Goal: Information Seeking & Learning: Compare options

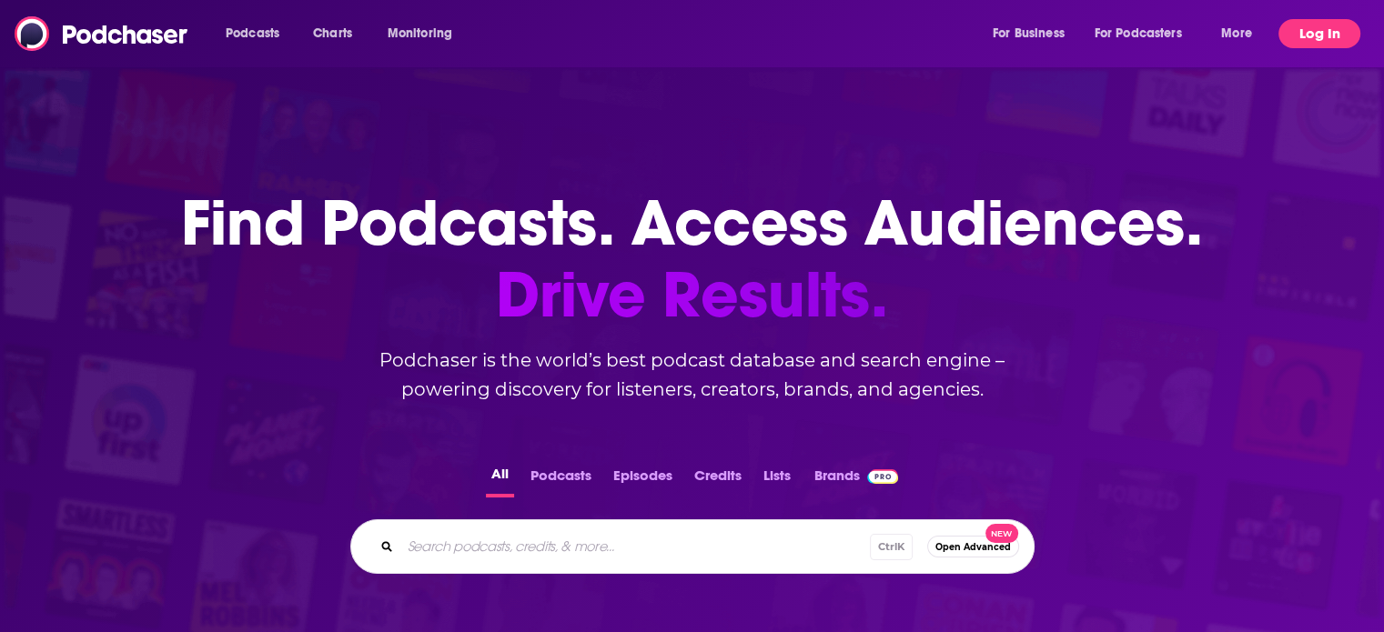
click at [1329, 44] on button "Log In" at bounding box center [1319, 33] width 82 height 29
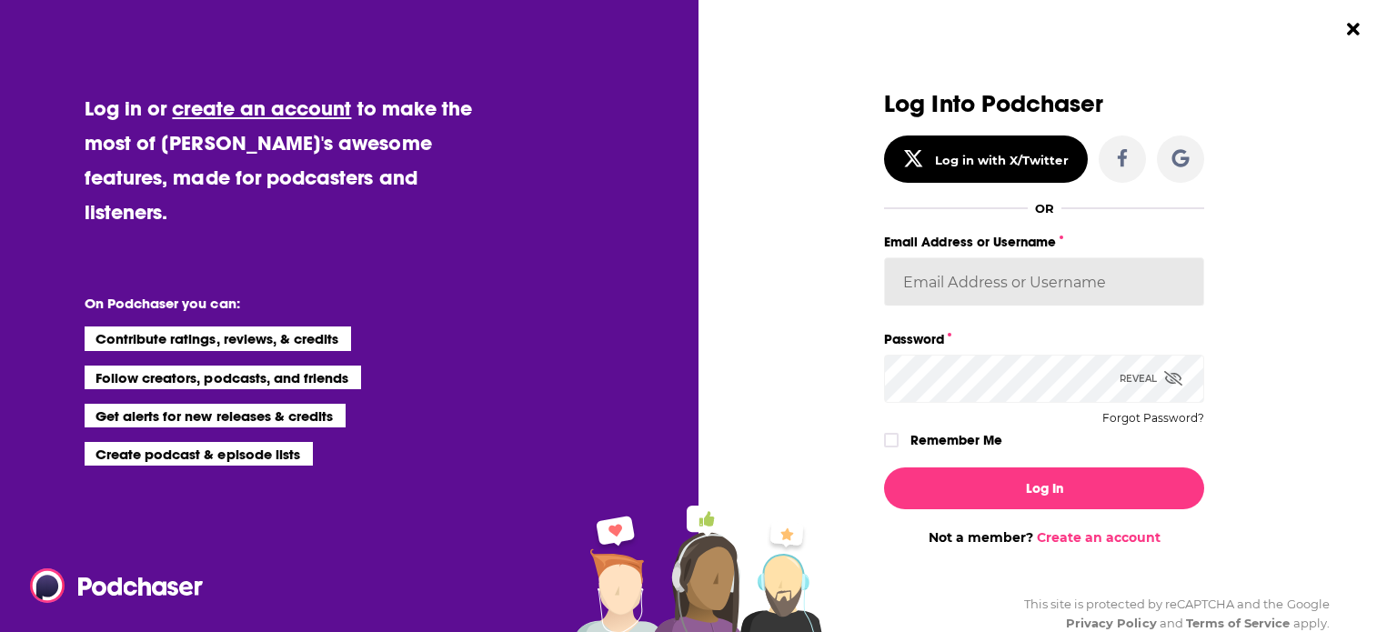
click at [1019, 294] on input "Email Address or Username" at bounding box center [1044, 281] width 320 height 49
type input "Bcprpro33"
click at [884, 468] on button "Log In" at bounding box center [1044, 489] width 320 height 42
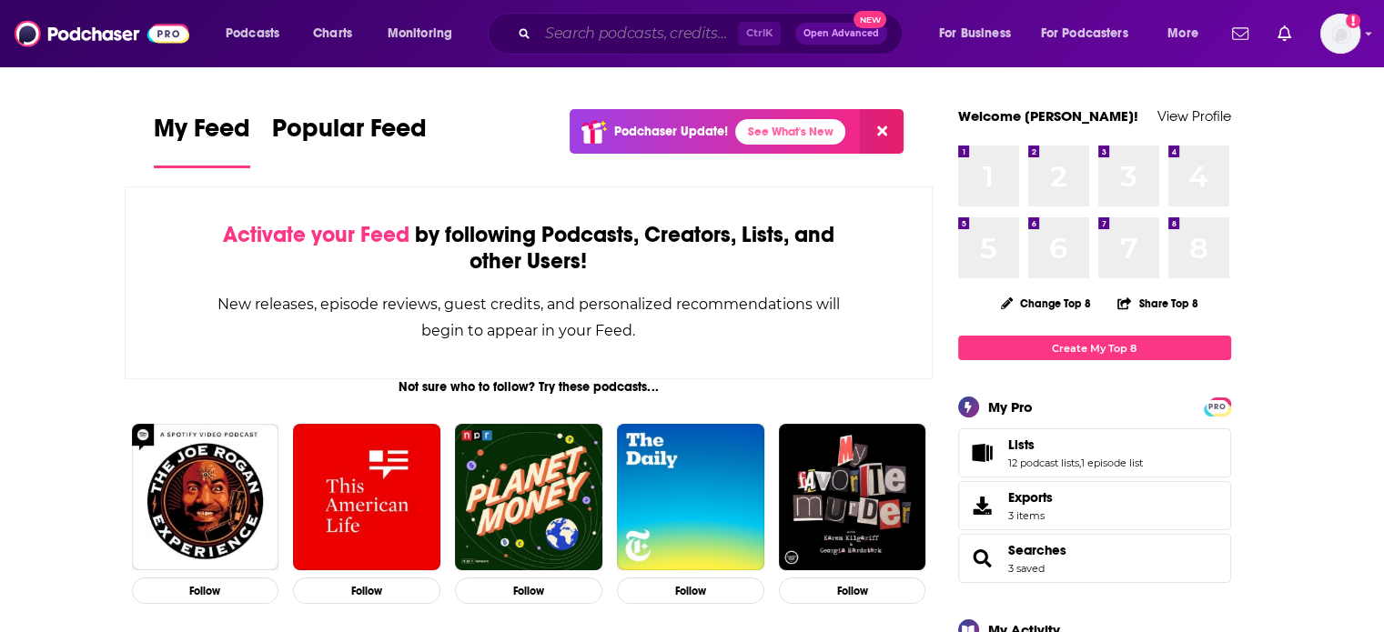
click at [691, 38] on input "Search podcasts, credits, & more..." at bounding box center [638, 33] width 200 height 29
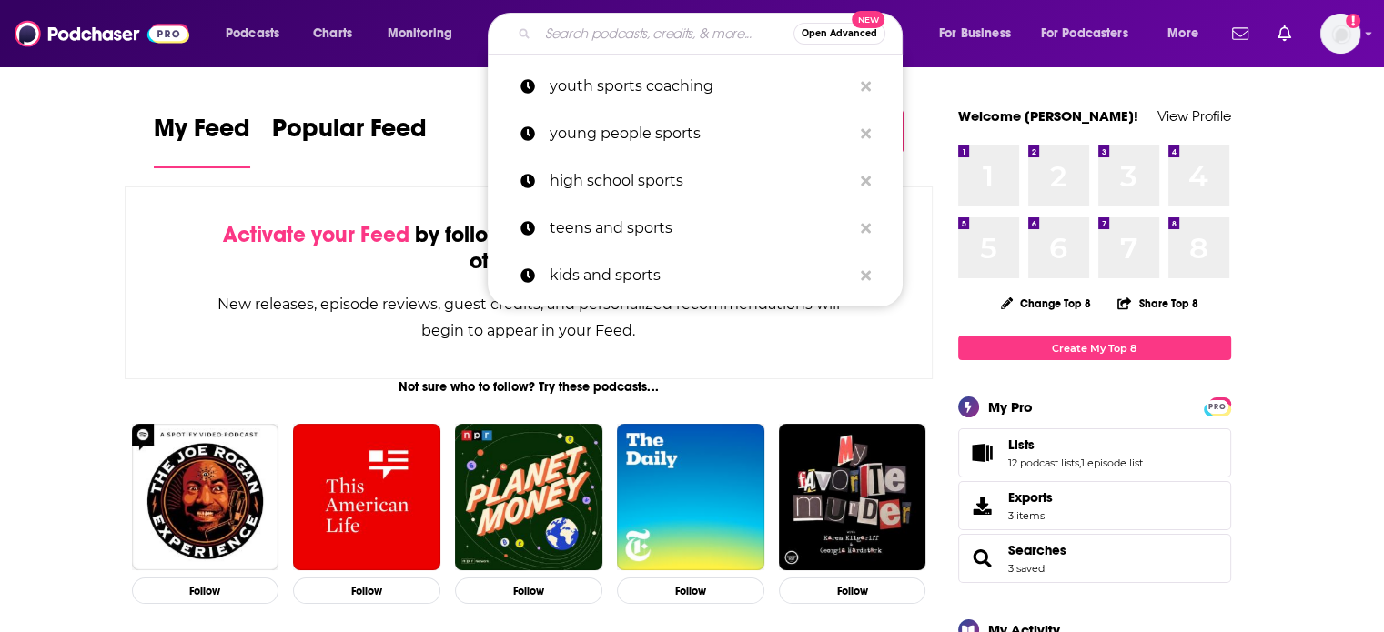
paste input "The Sport Psych Show"
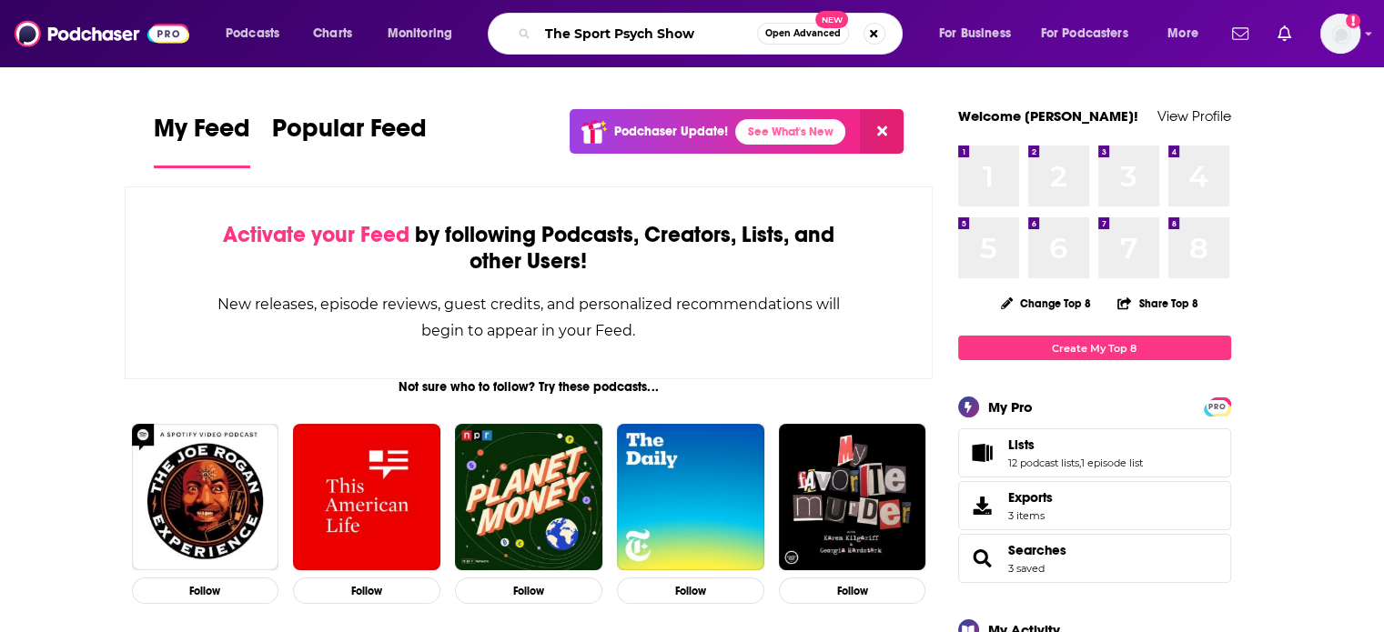
type input "The Sport Psych Show"
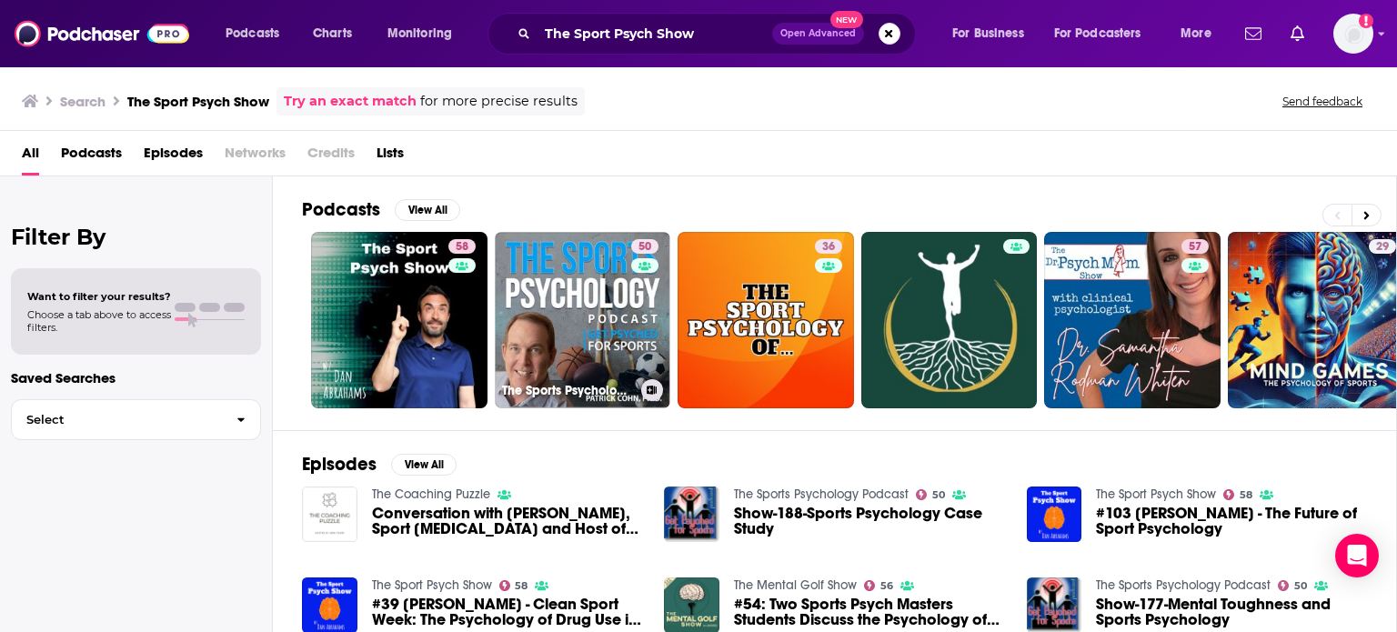
click at [584, 275] on link "50 The Sports Psychology Podcast" at bounding box center [583, 320] width 176 height 176
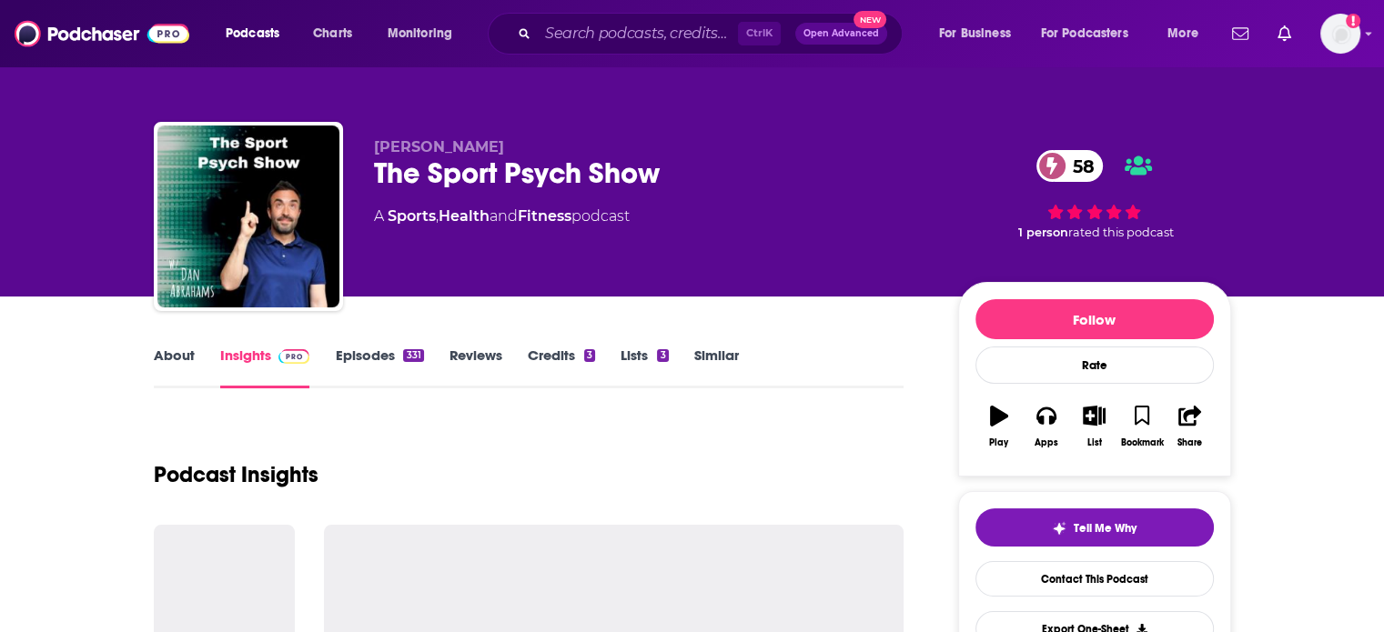
click at [178, 362] on link "About" at bounding box center [174, 368] width 41 height 42
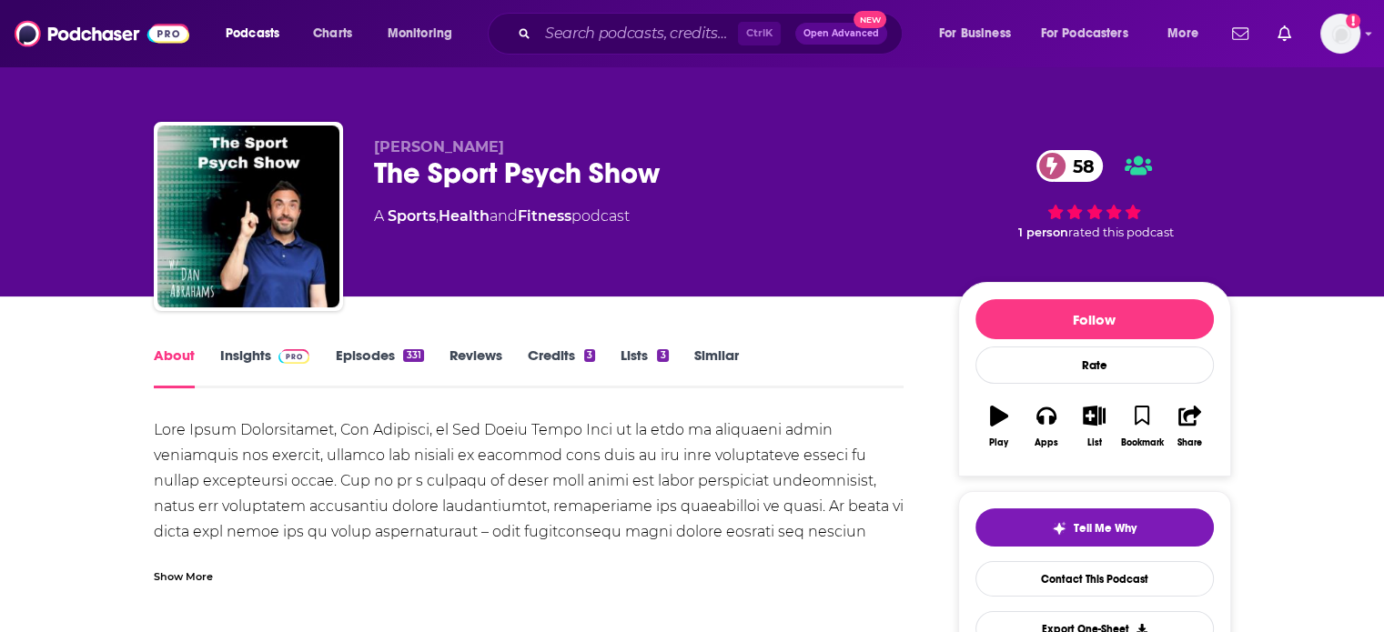
click at [205, 574] on div "Show More" at bounding box center [183, 575] width 59 height 17
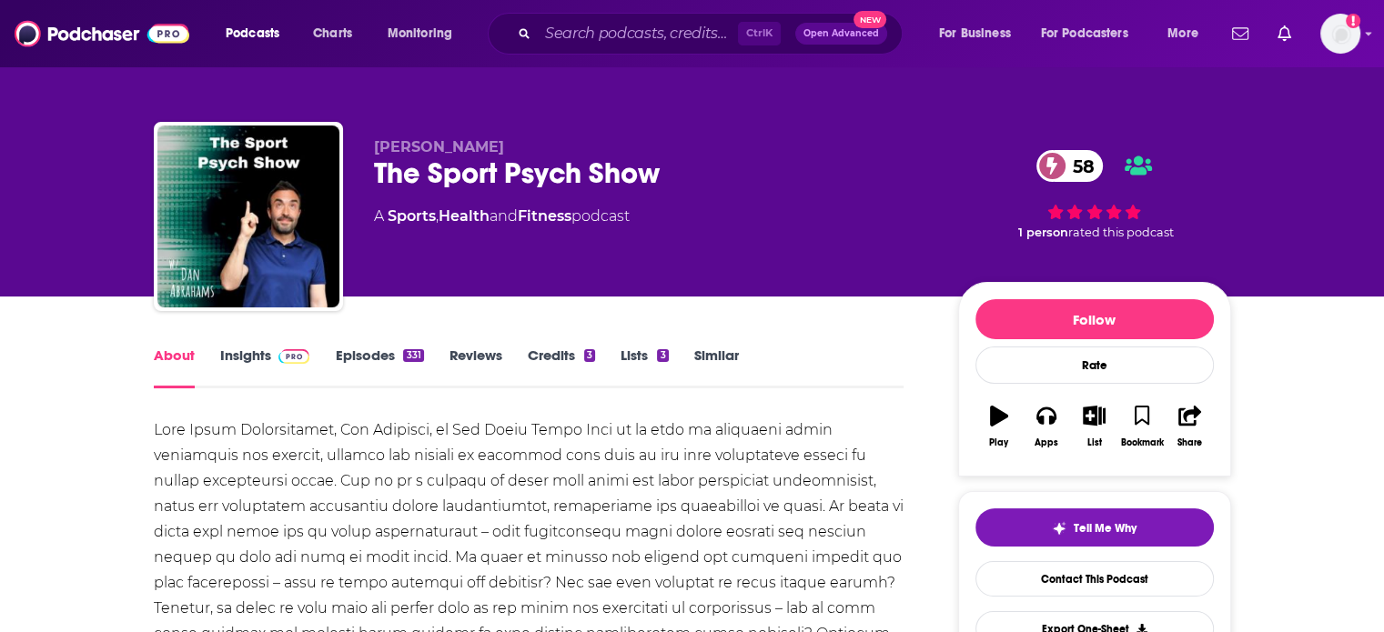
click at [242, 358] on link "Insights" at bounding box center [265, 368] width 90 height 42
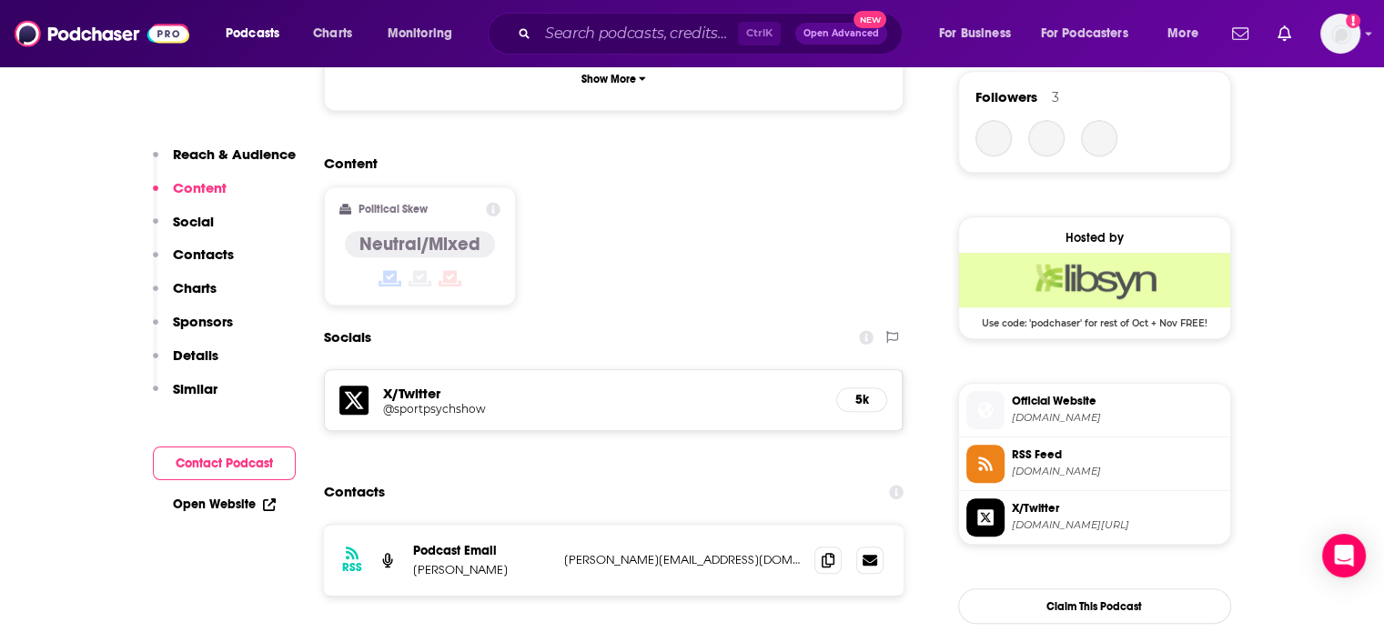
scroll to position [1339, 0]
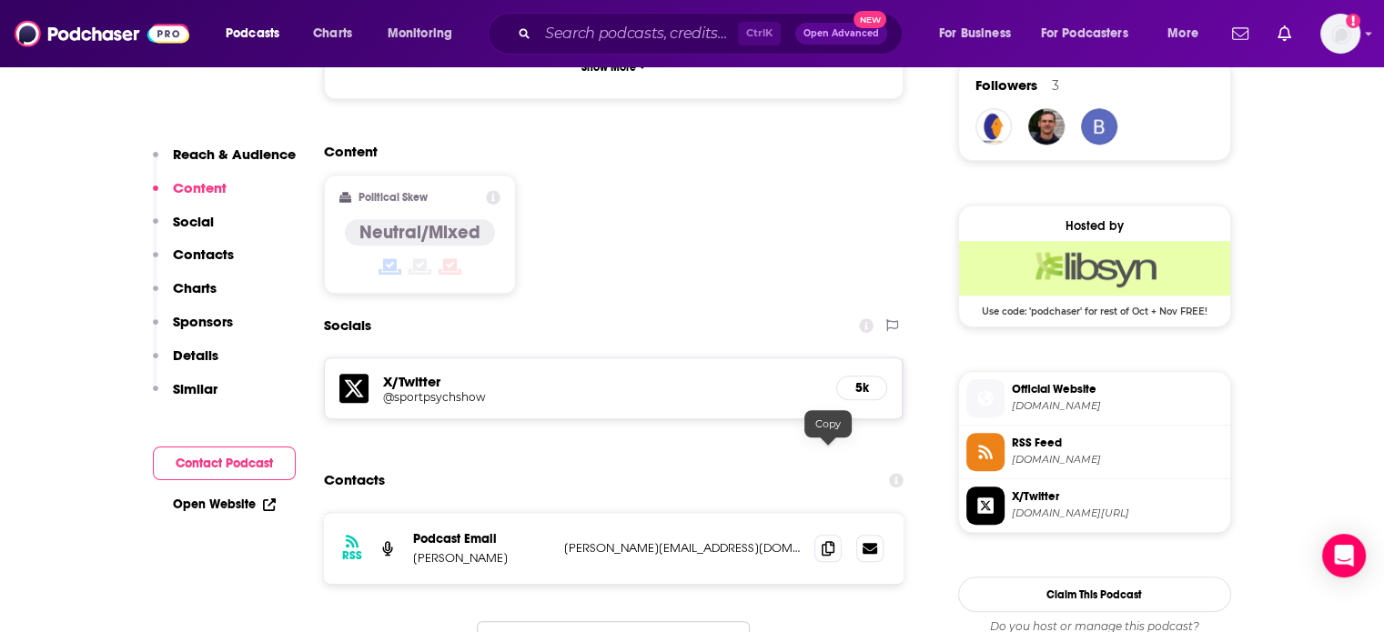
click at [824, 541] on icon at bounding box center [827, 548] width 13 height 15
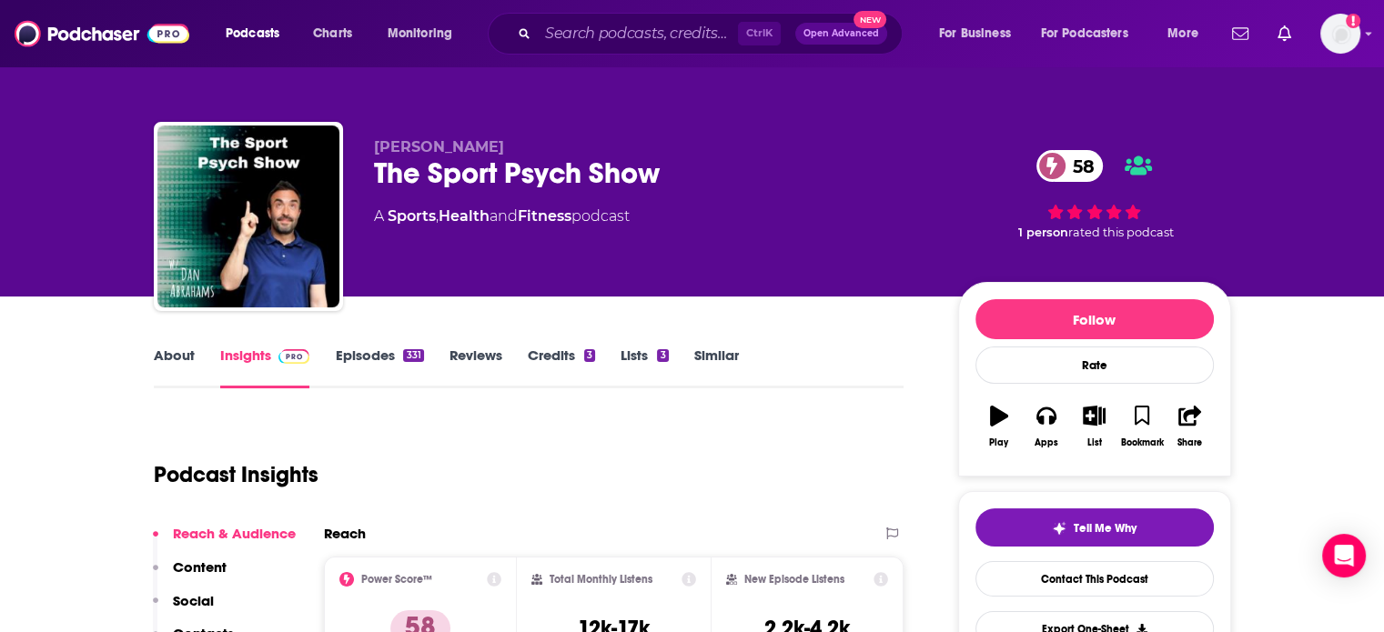
click at [713, 364] on link "Similar" at bounding box center [716, 368] width 45 height 42
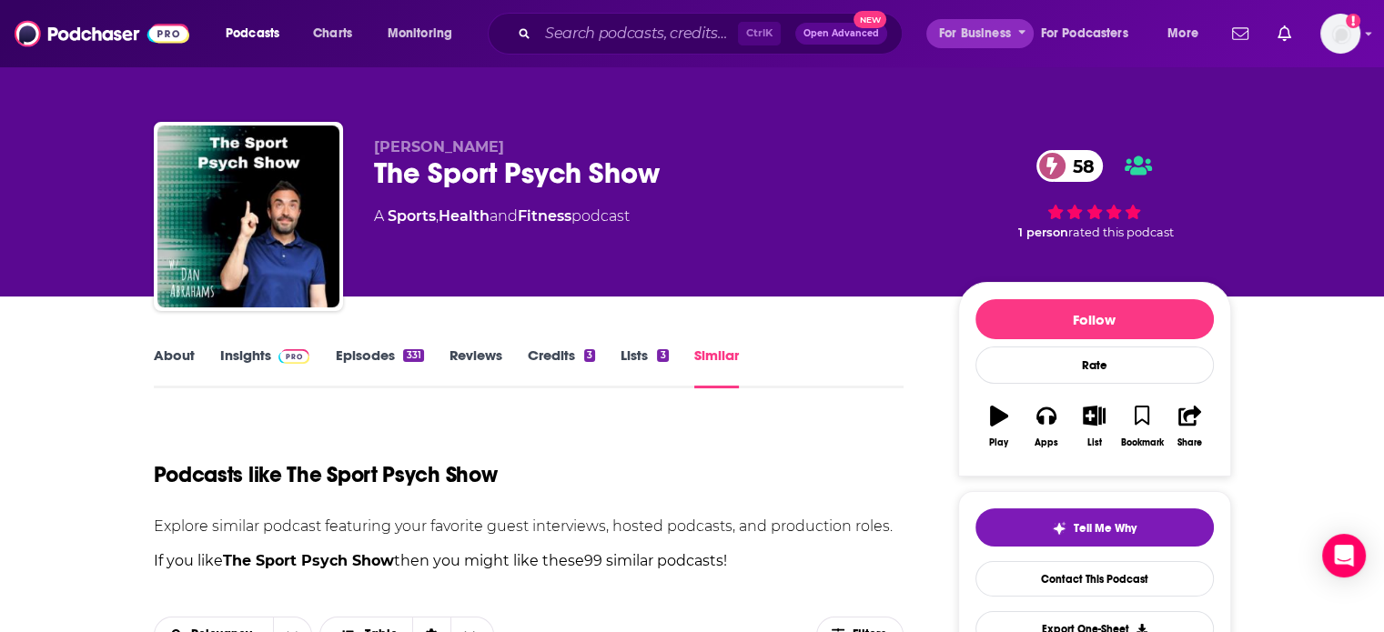
scroll to position [553, 0]
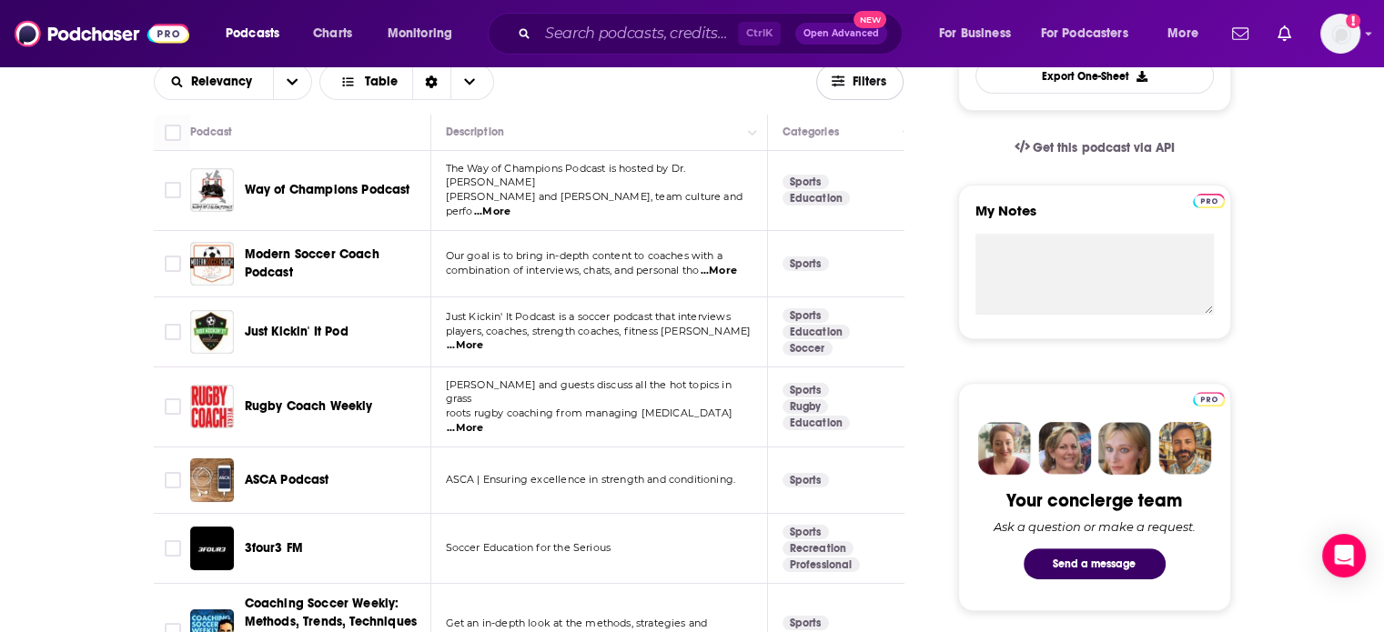
click at [884, 84] on span "Filters" at bounding box center [869, 81] width 36 height 13
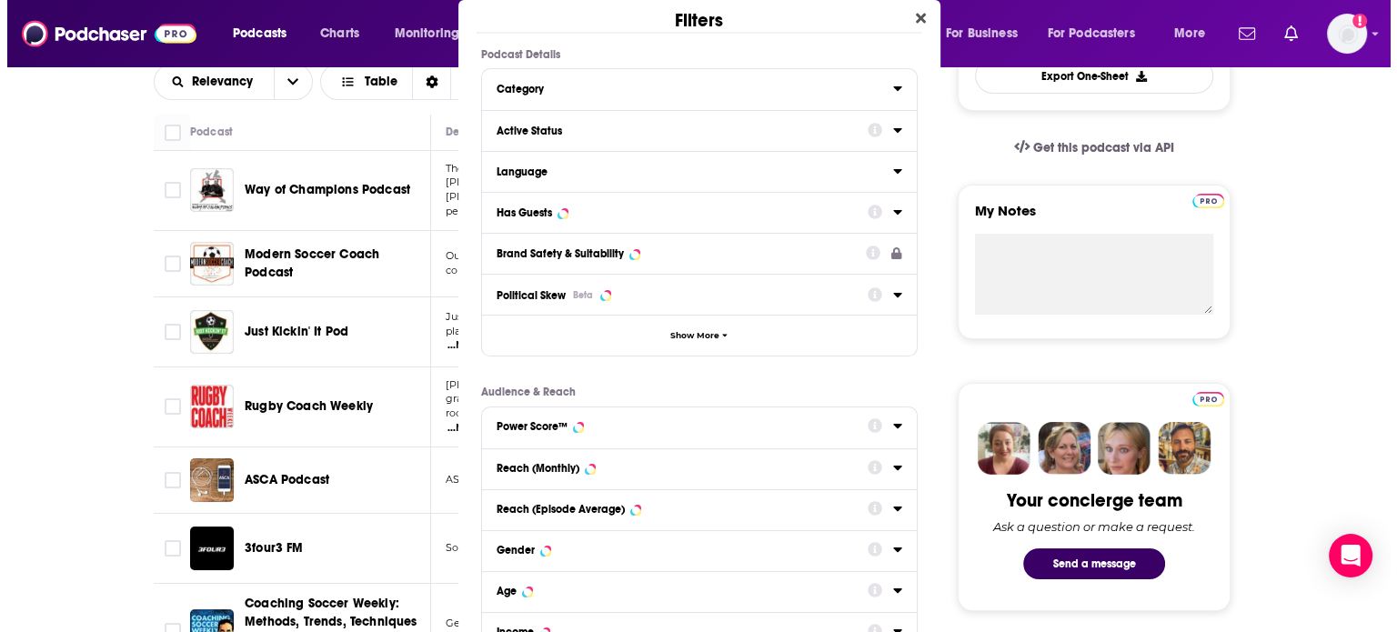
scroll to position [0, 0]
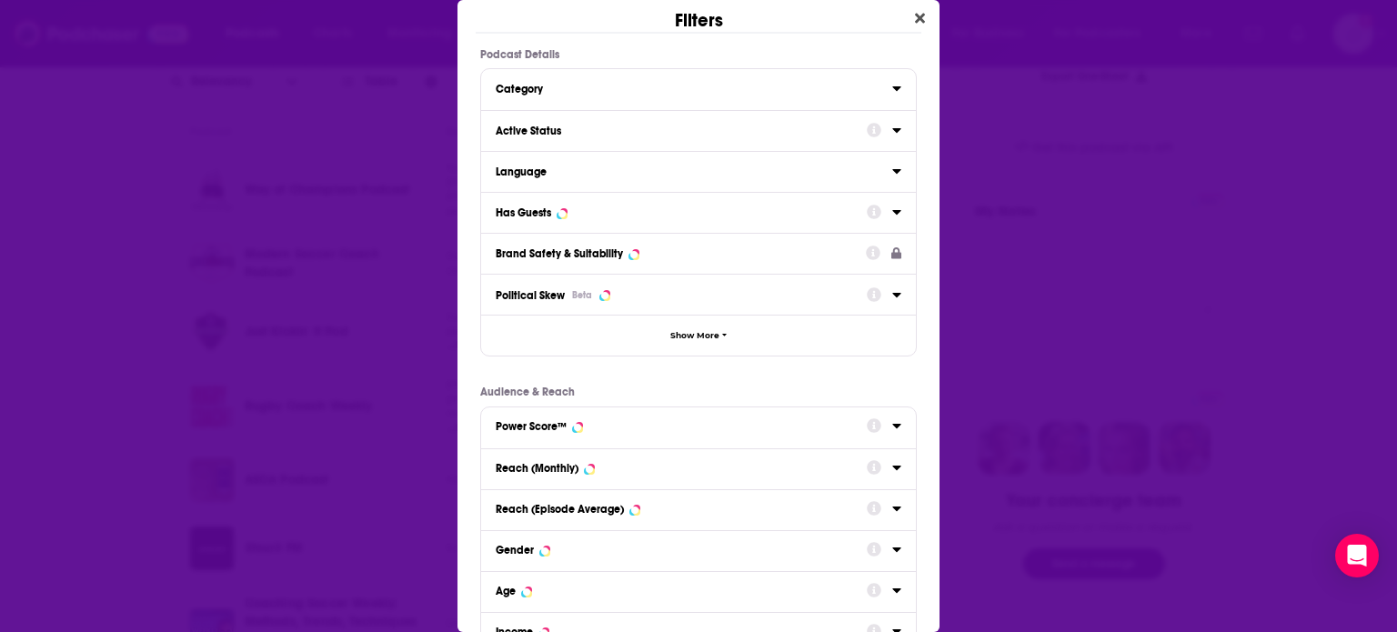
click at [874, 128] on div "Dialog" at bounding box center [884, 129] width 35 height 23
click at [867, 136] on icon "Dialog" at bounding box center [874, 130] width 15 height 15
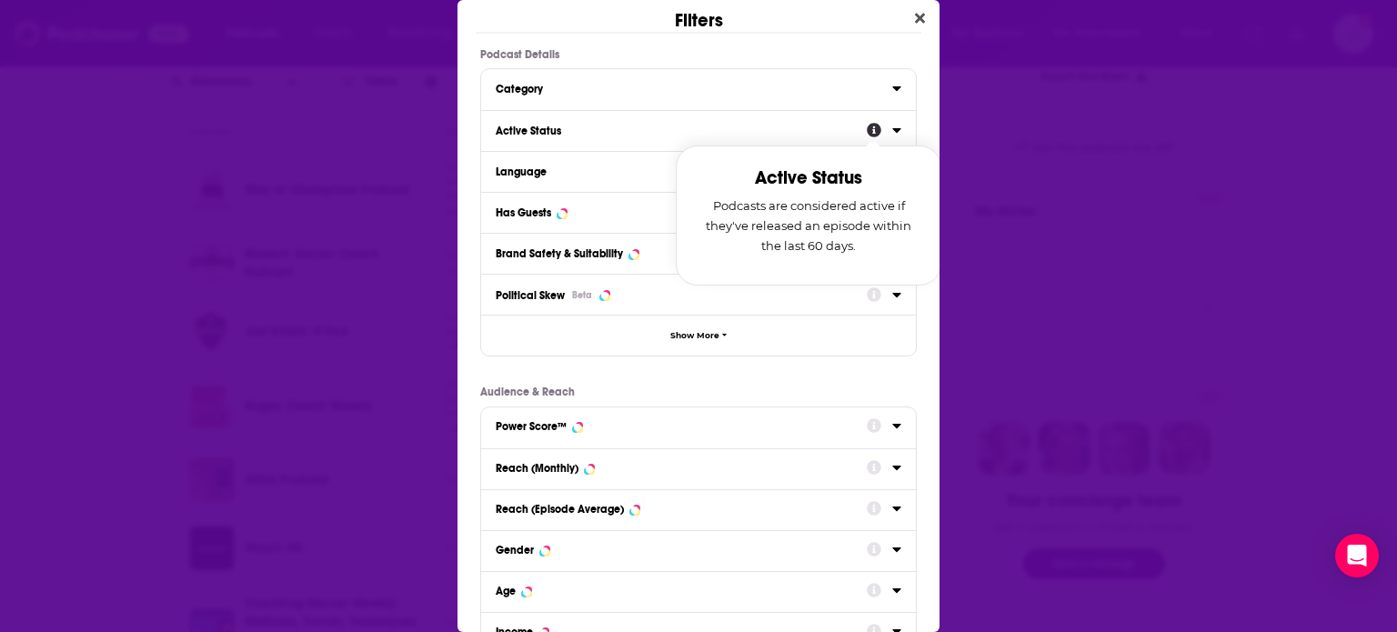
click at [892, 136] on icon "Dialog" at bounding box center [896, 130] width 9 height 15
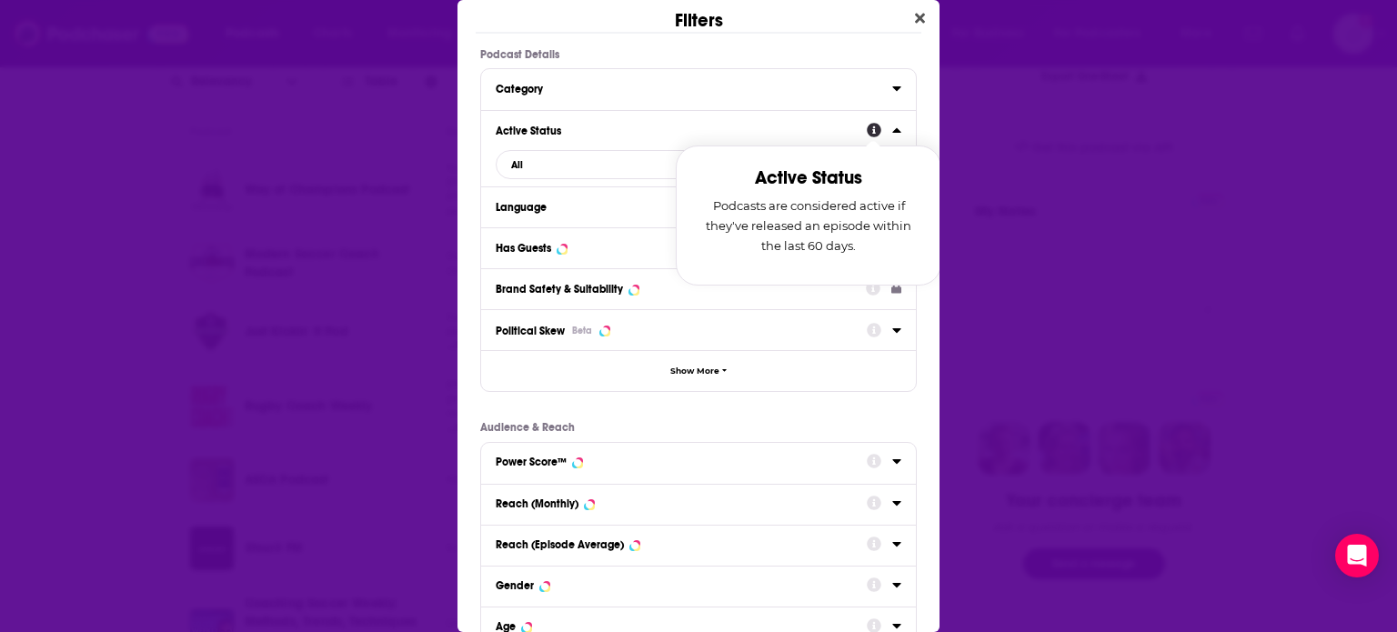
click at [867, 134] on icon "Dialog" at bounding box center [874, 130] width 15 height 15
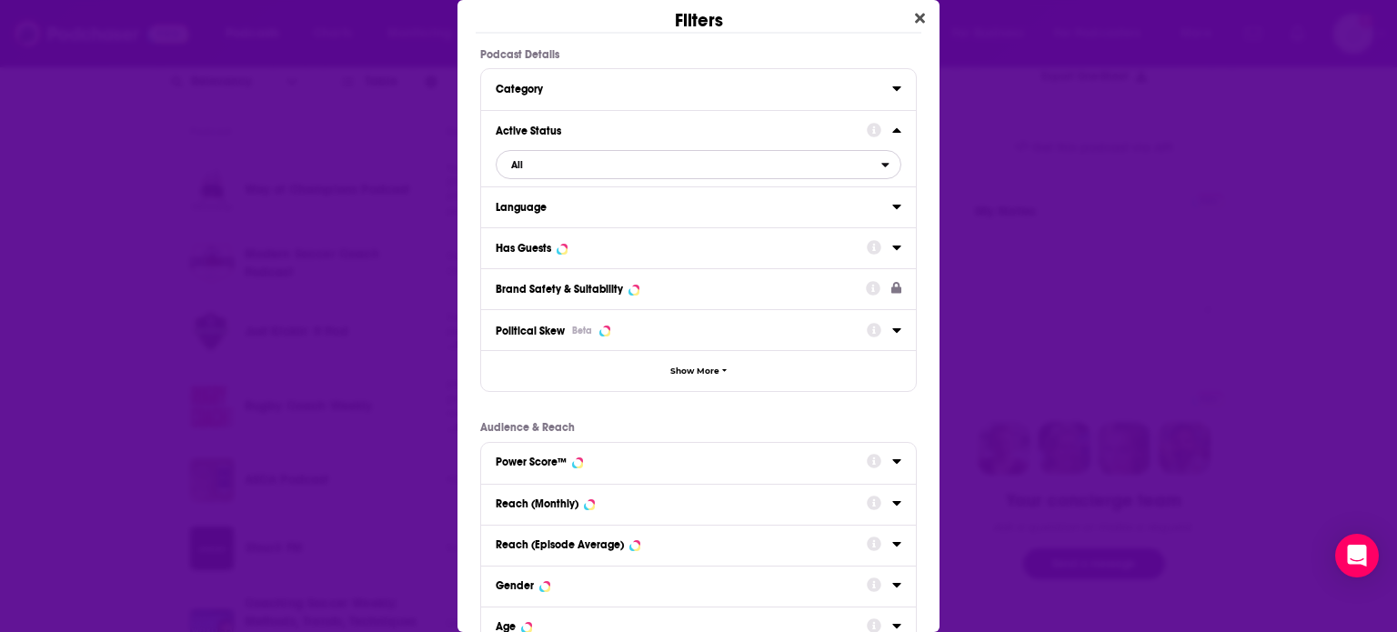
click at [728, 157] on span "All" at bounding box center [689, 165] width 385 height 24
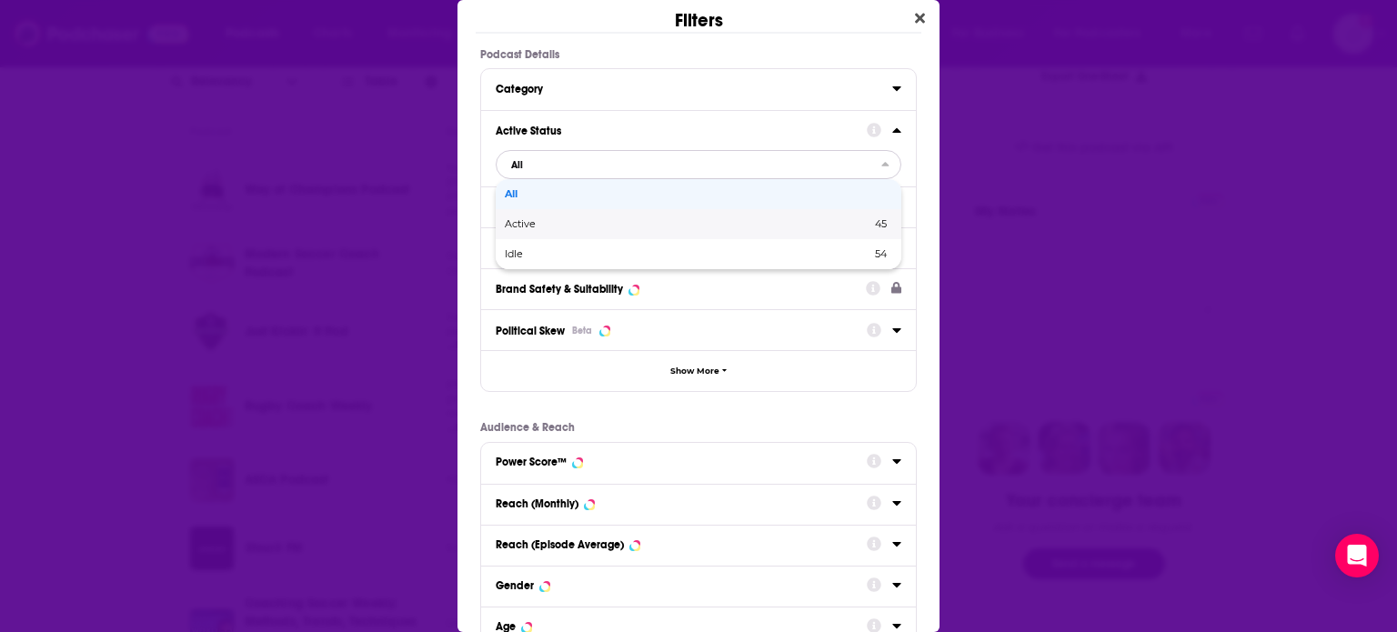
click at [580, 210] on div "Active 45" at bounding box center [699, 224] width 406 height 30
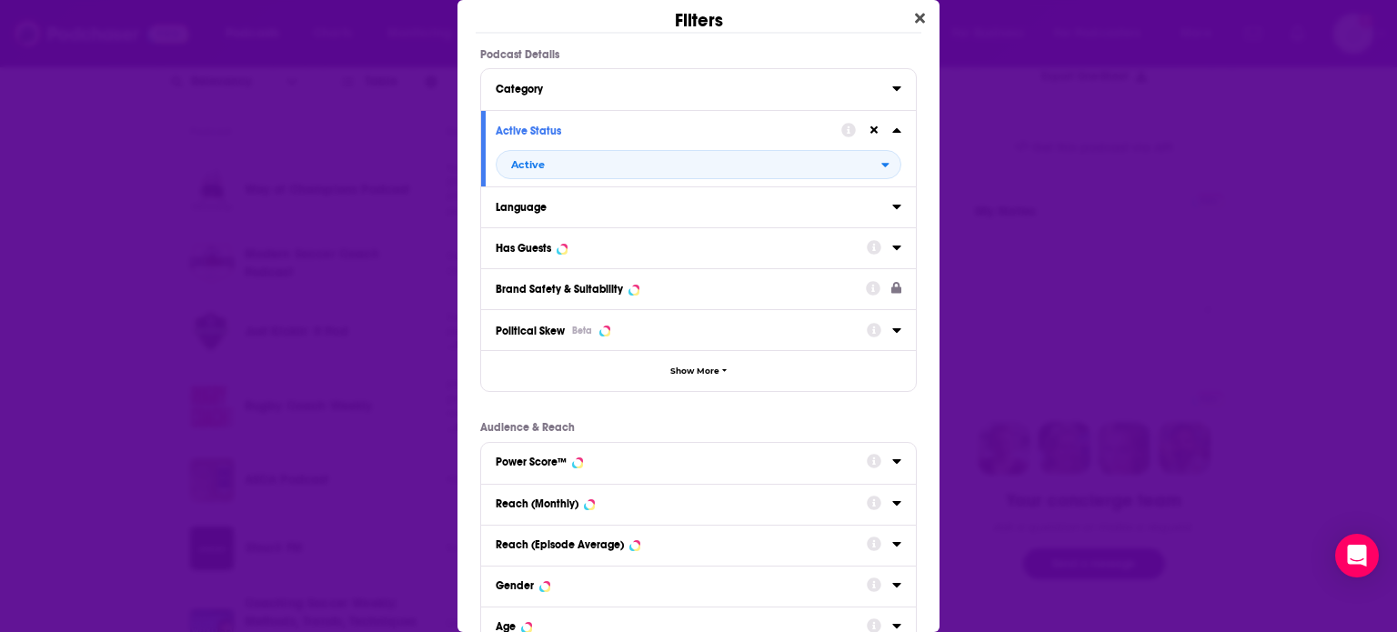
click at [892, 248] on icon "Dialog" at bounding box center [896, 248] width 8 height 5
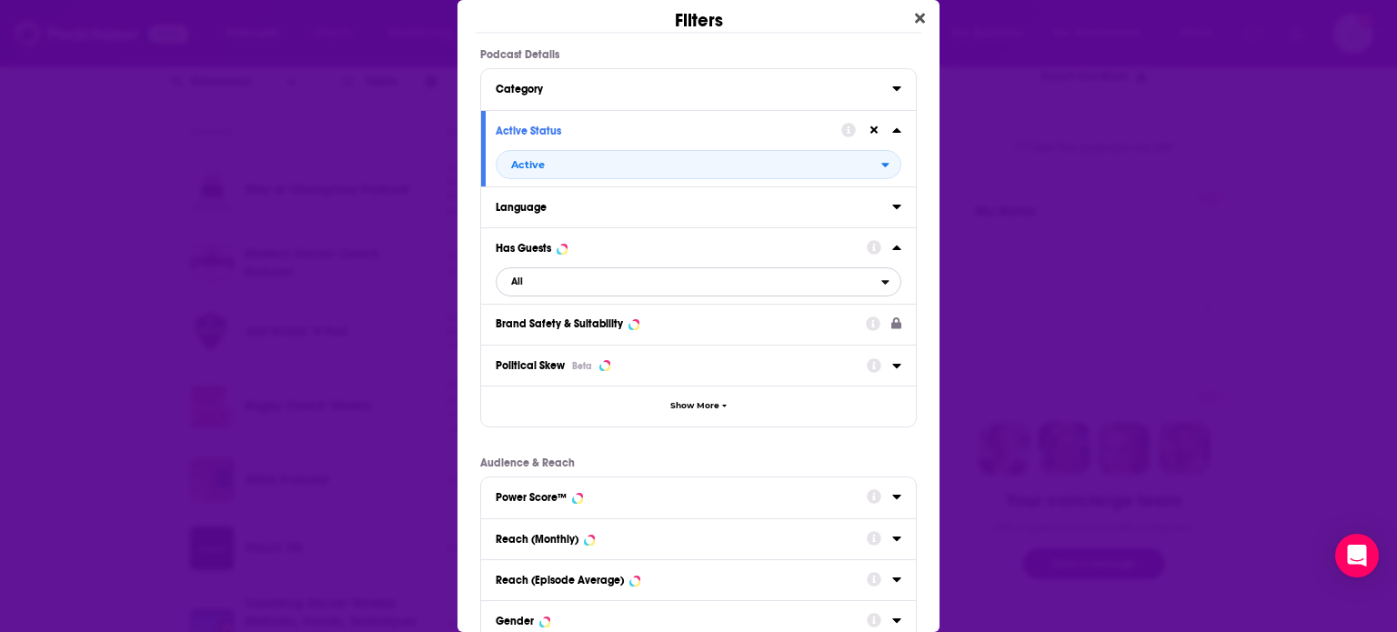
click at [881, 279] on icon "open menu" at bounding box center [885, 282] width 8 height 13
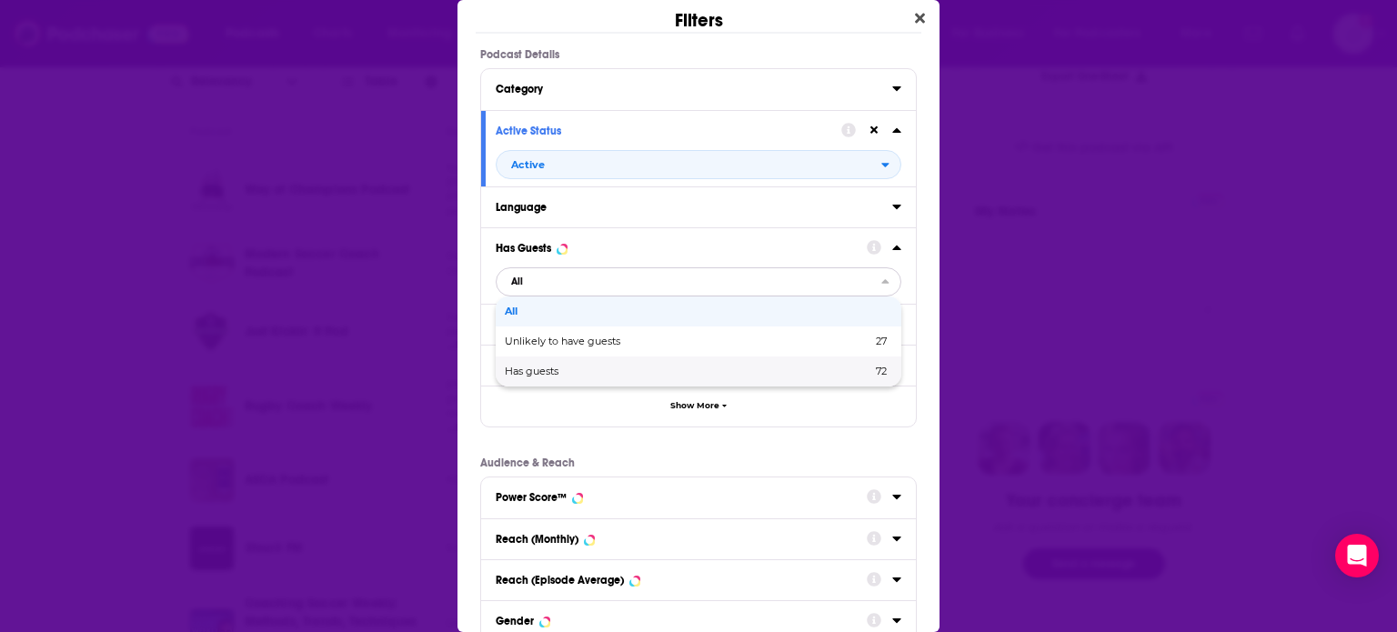
click at [571, 367] on span "Has guests" at bounding box center [610, 372] width 210 height 10
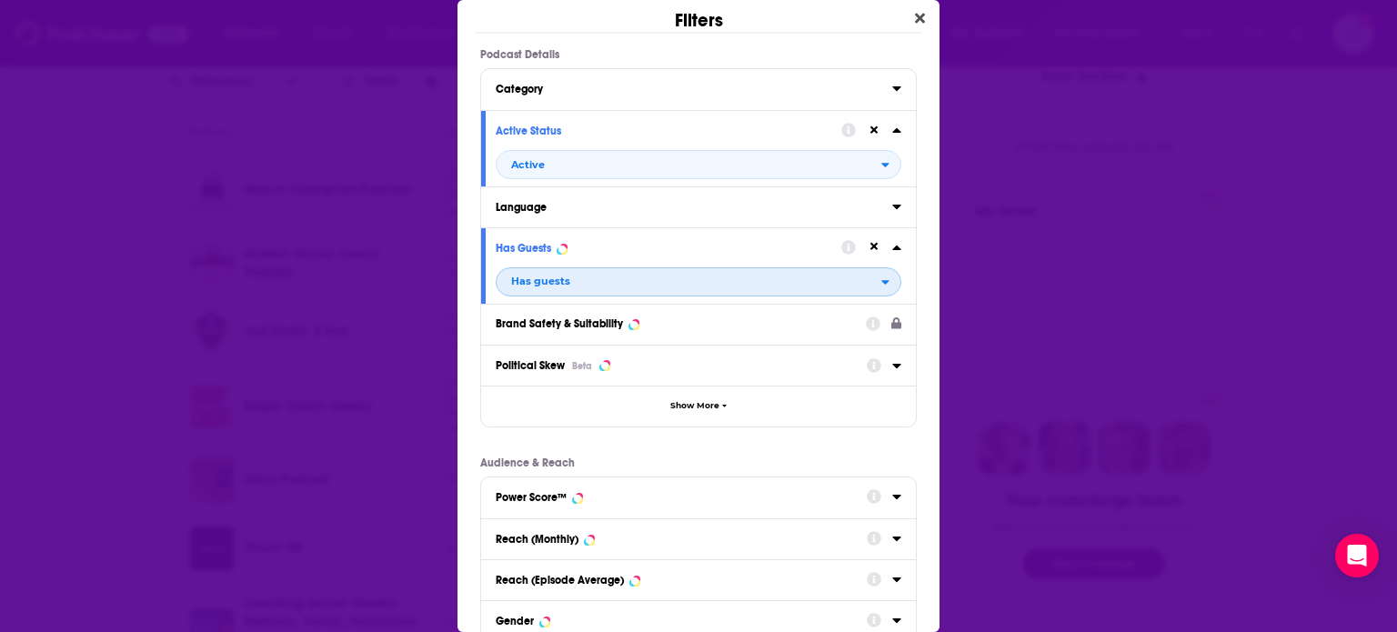
scroll to position [238, 0]
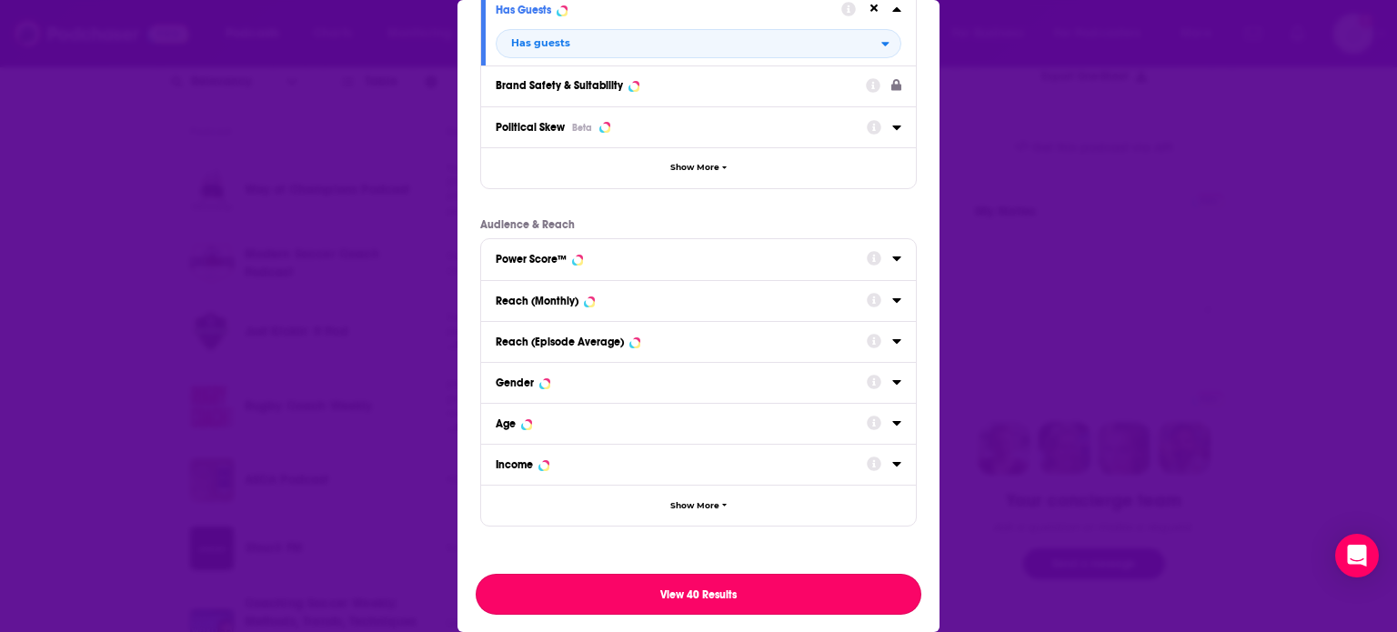
click at [675, 600] on button "View 40 Results" at bounding box center [699, 594] width 446 height 41
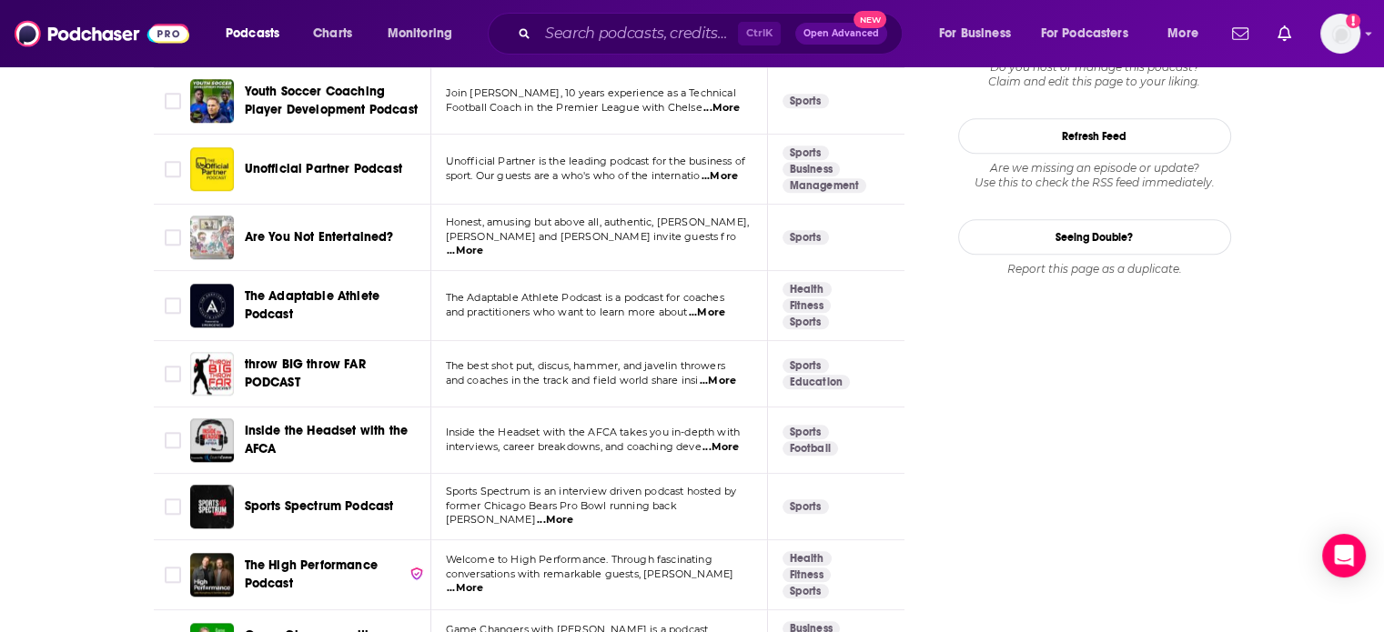
scroll to position [2223, 0]
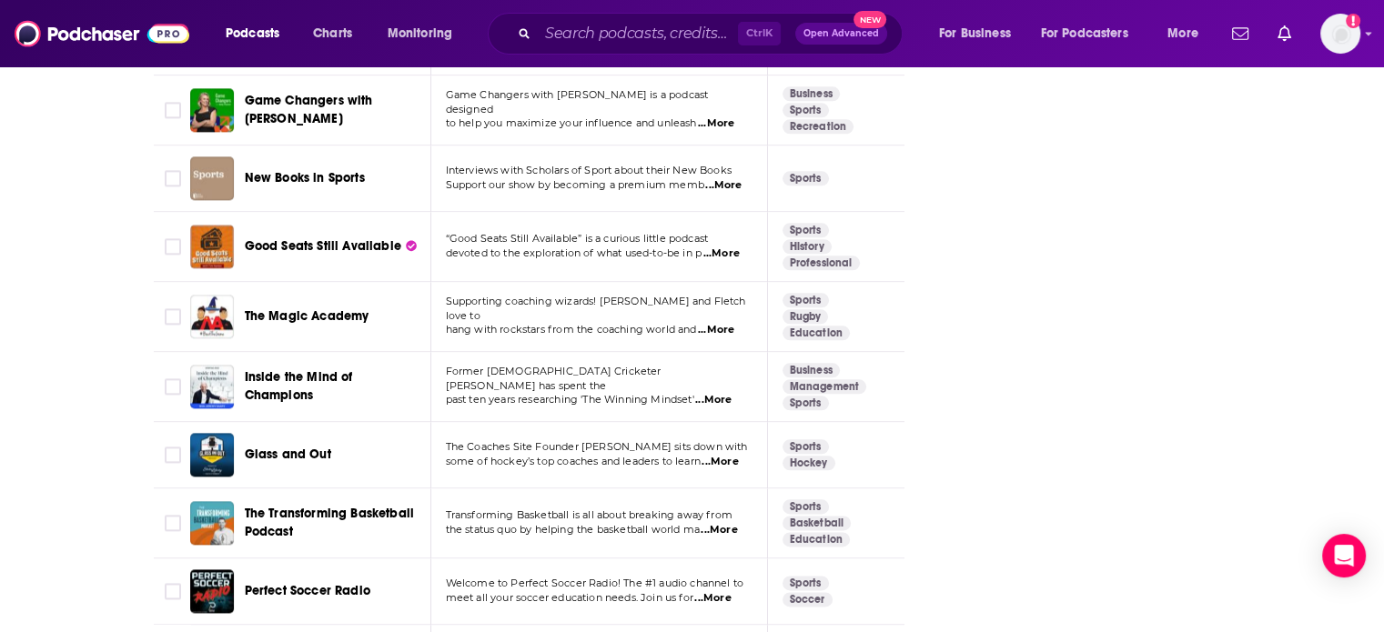
scroll to position [2806, 0]
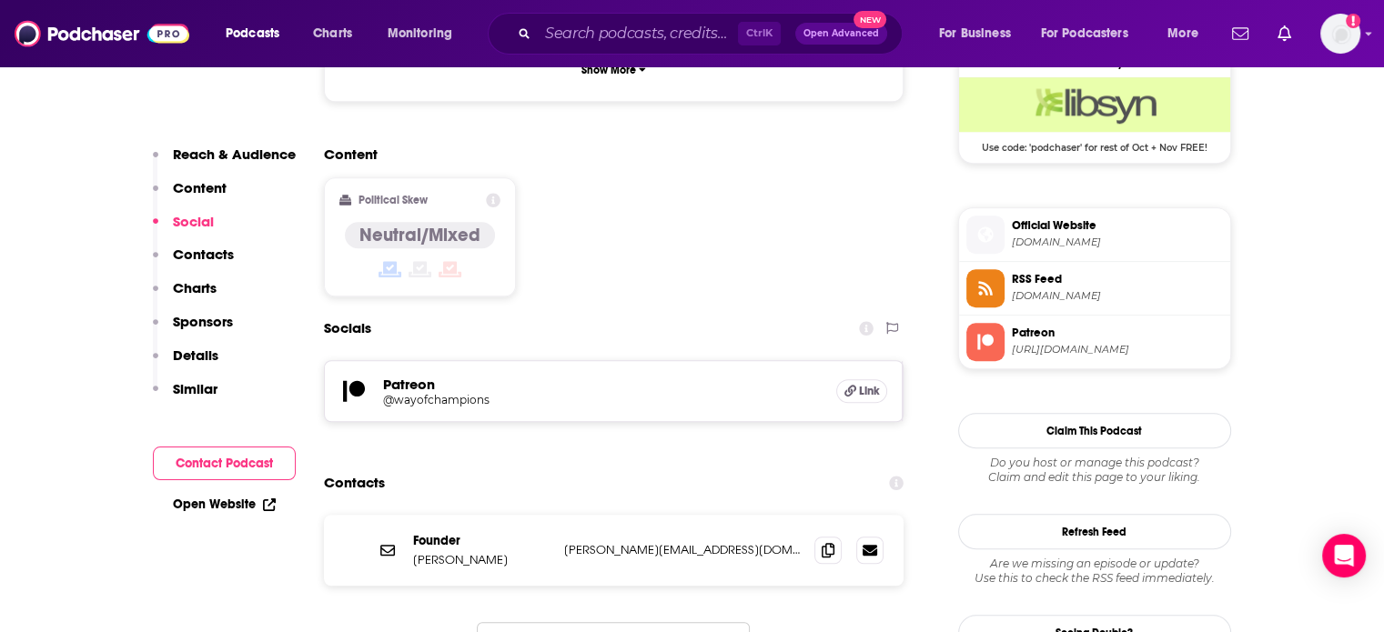
scroll to position [1381, 0]
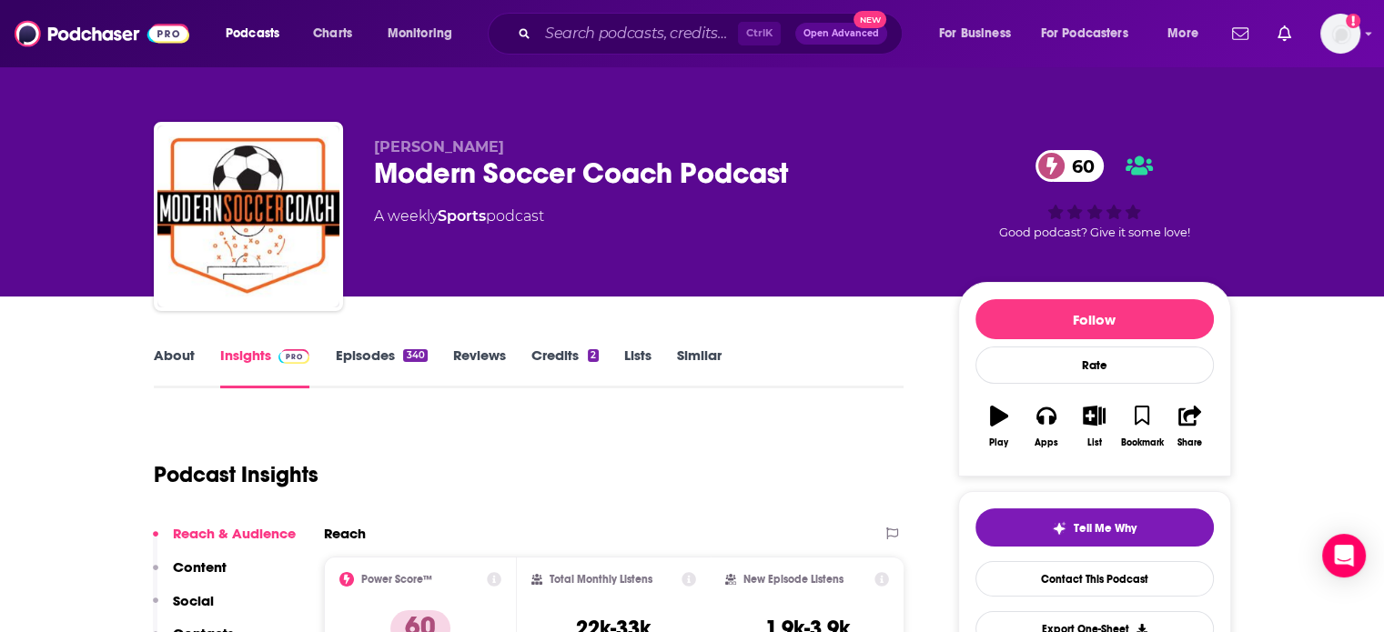
click at [155, 387] on link "About" at bounding box center [174, 368] width 41 height 42
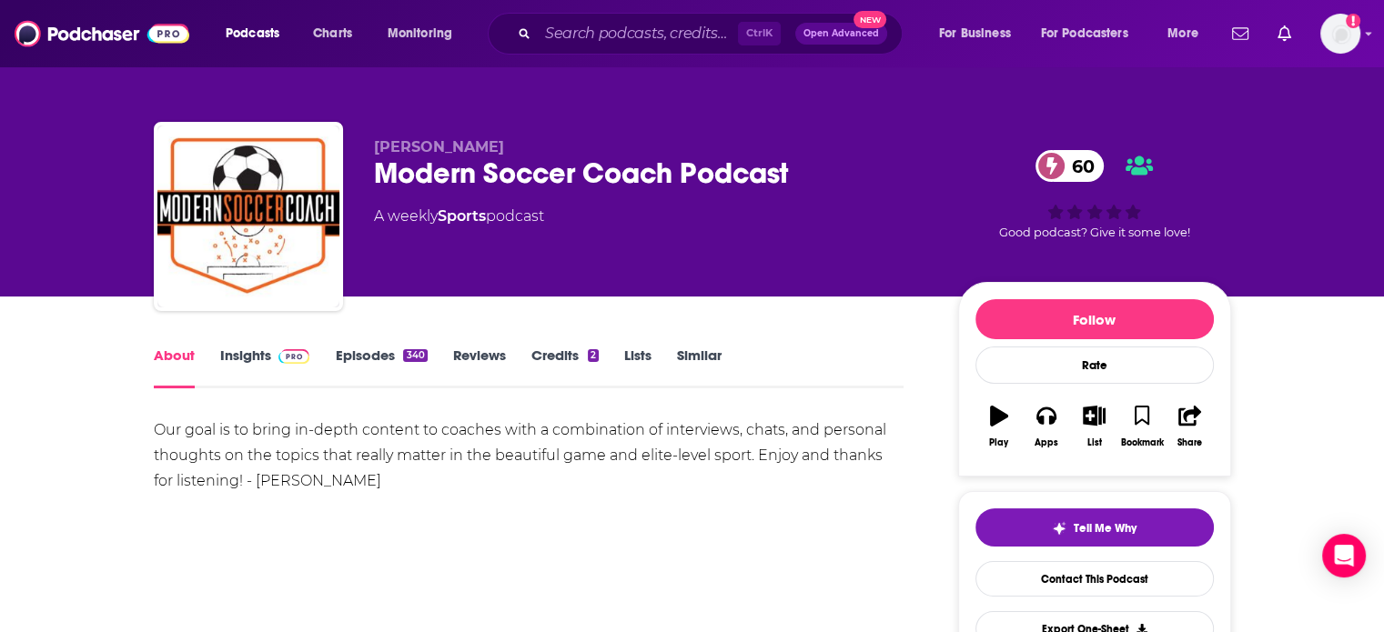
drag, startPoint x: 271, startPoint y: 374, endPoint x: 275, endPoint y: 3, distance: 371.1
click at [271, 374] on link "Insights" at bounding box center [265, 368] width 90 height 42
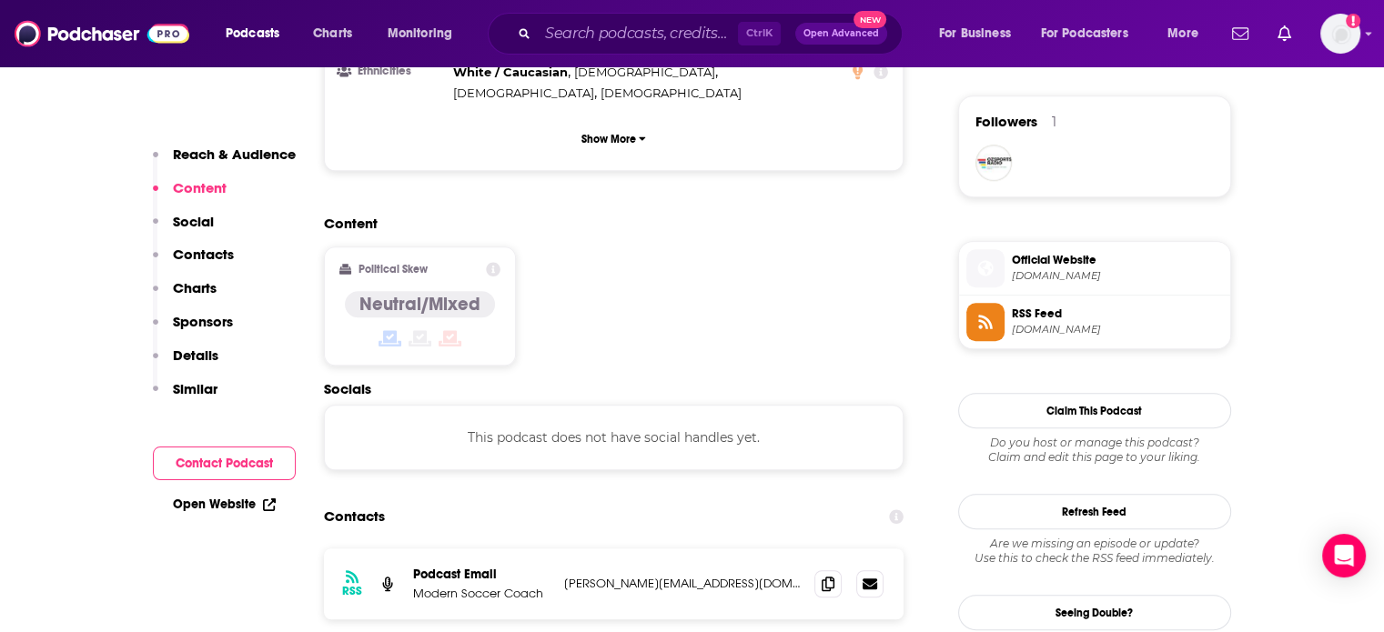
scroll to position [1370, 0]
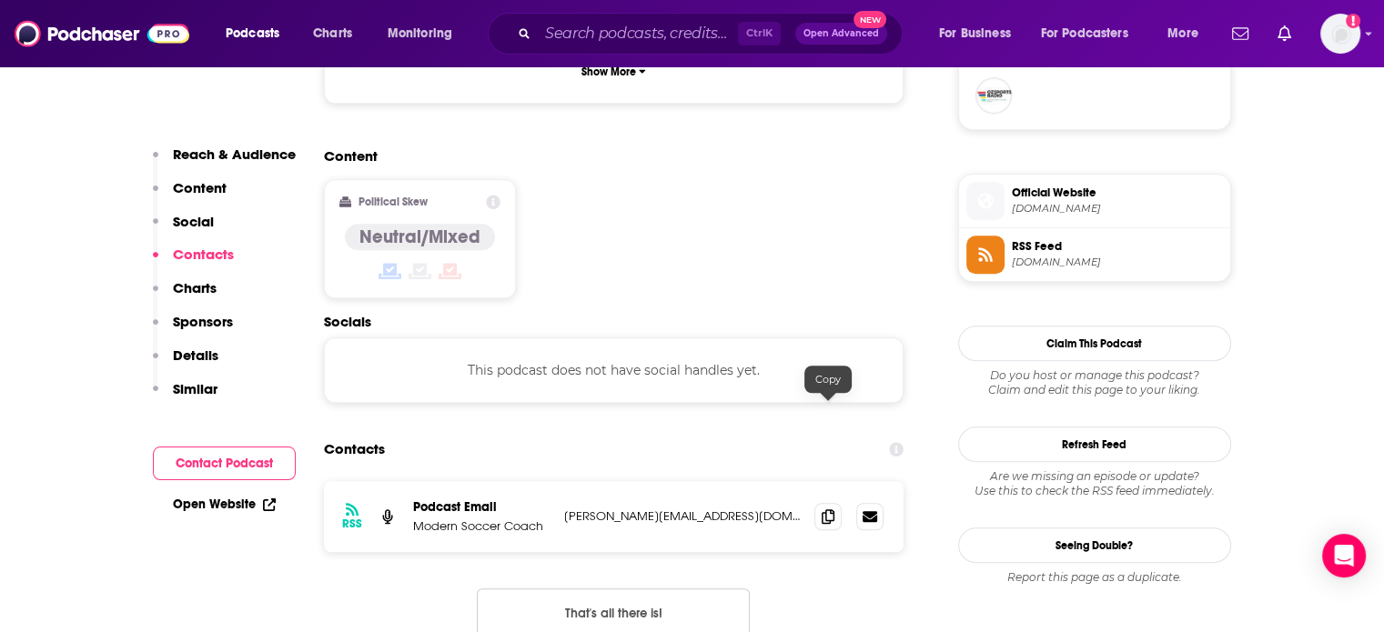
click at [826, 509] on icon at bounding box center [827, 516] width 13 height 15
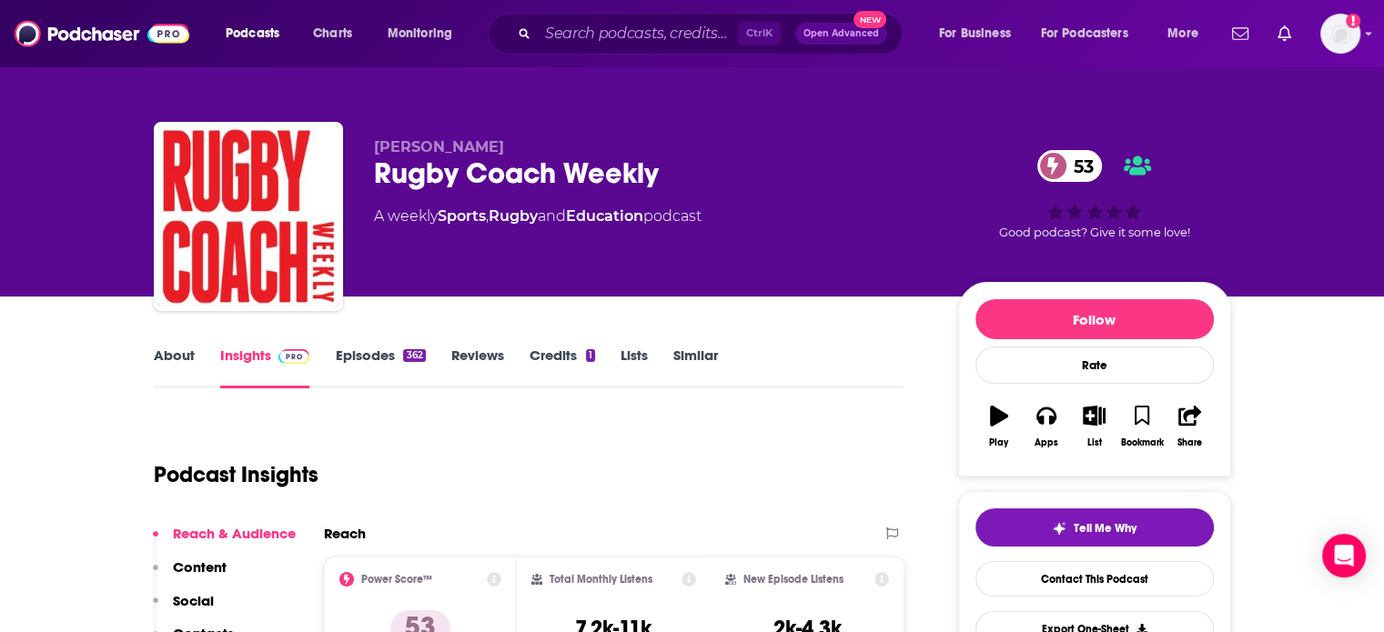
click at [186, 348] on link "About" at bounding box center [174, 368] width 41 height 42
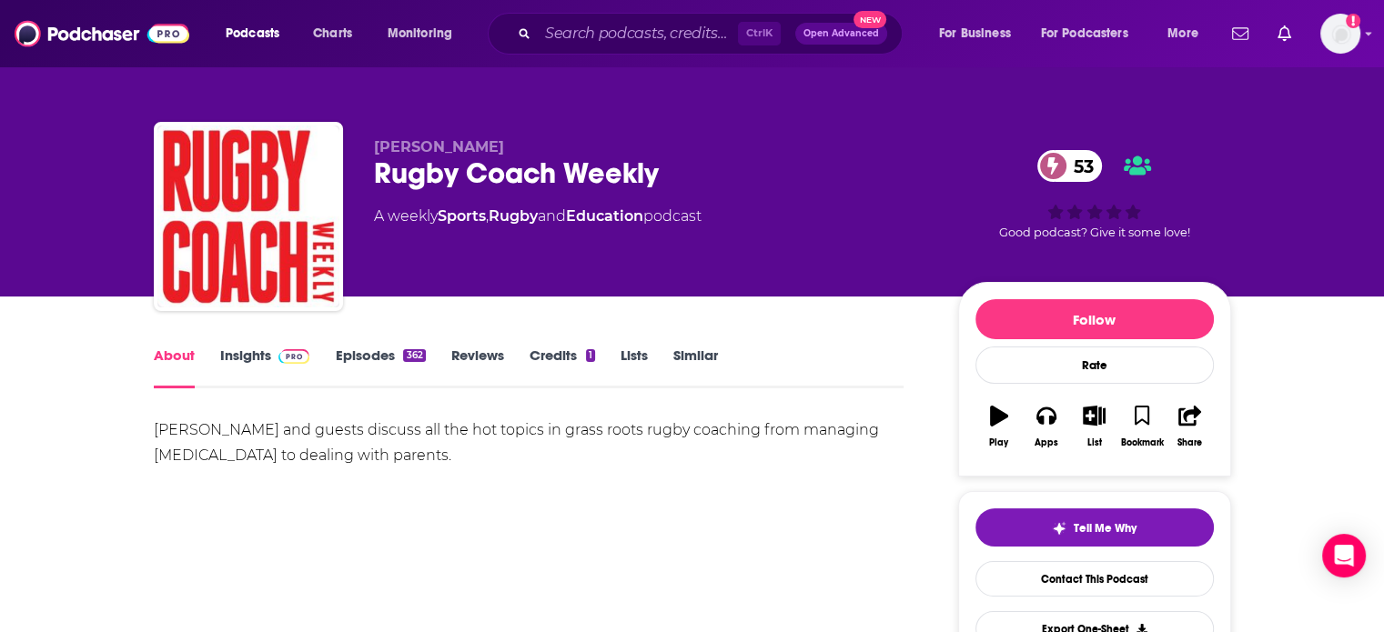
click at [251, 355] on link "Insights" at bounding box center [265, 368] width 90 height 42
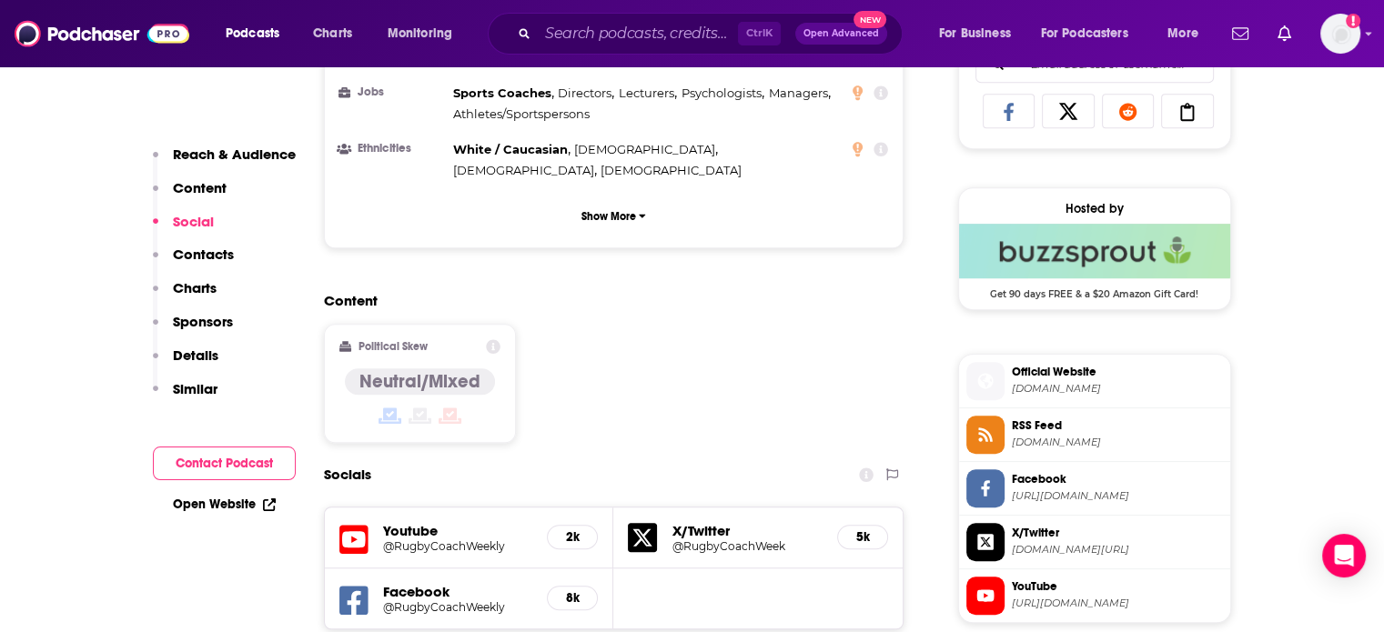
scroll to position [1620, 0]
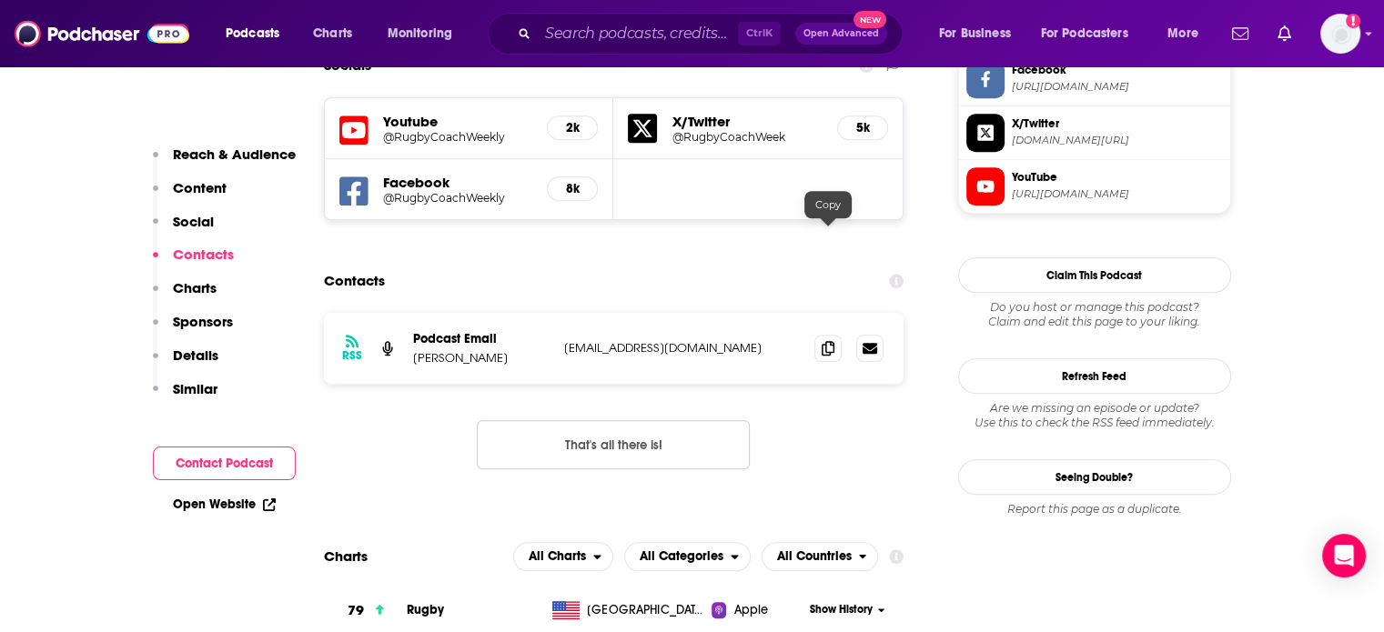
click at [827, 341] on icon at bounding box center [827, 348] width 13 height 15
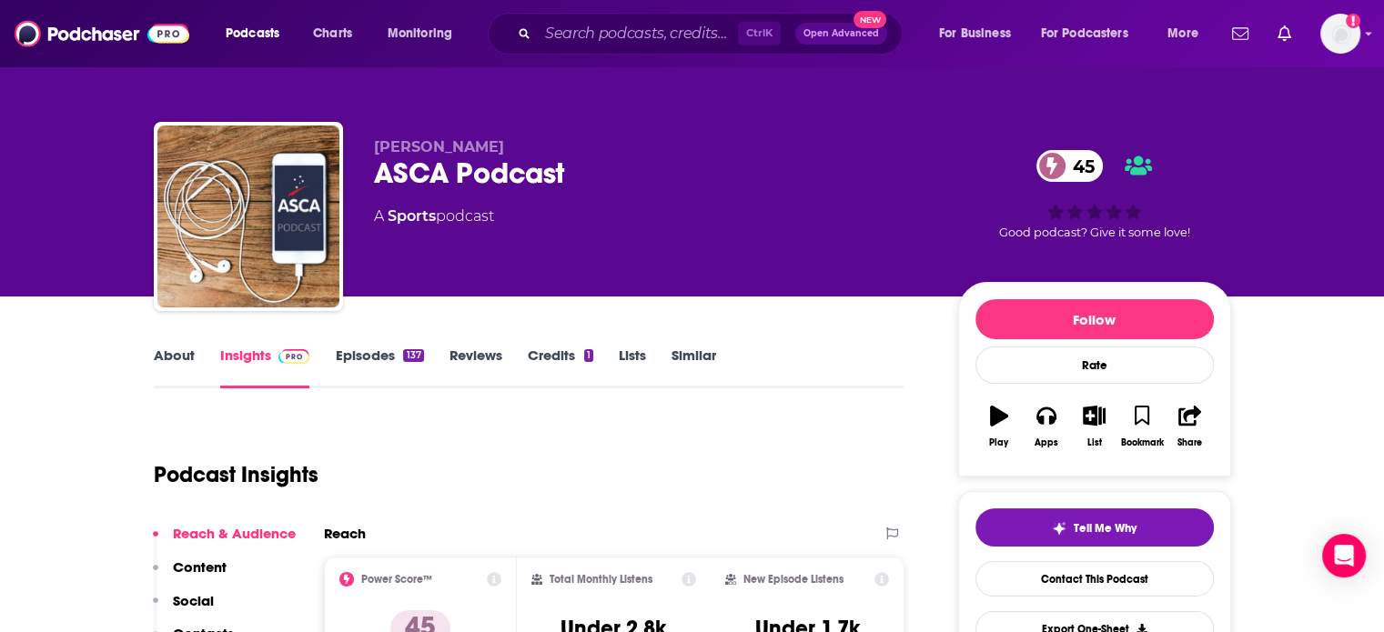
click at [166, 347] on link "About" at bounding box center [174, 368] width 41 height 42
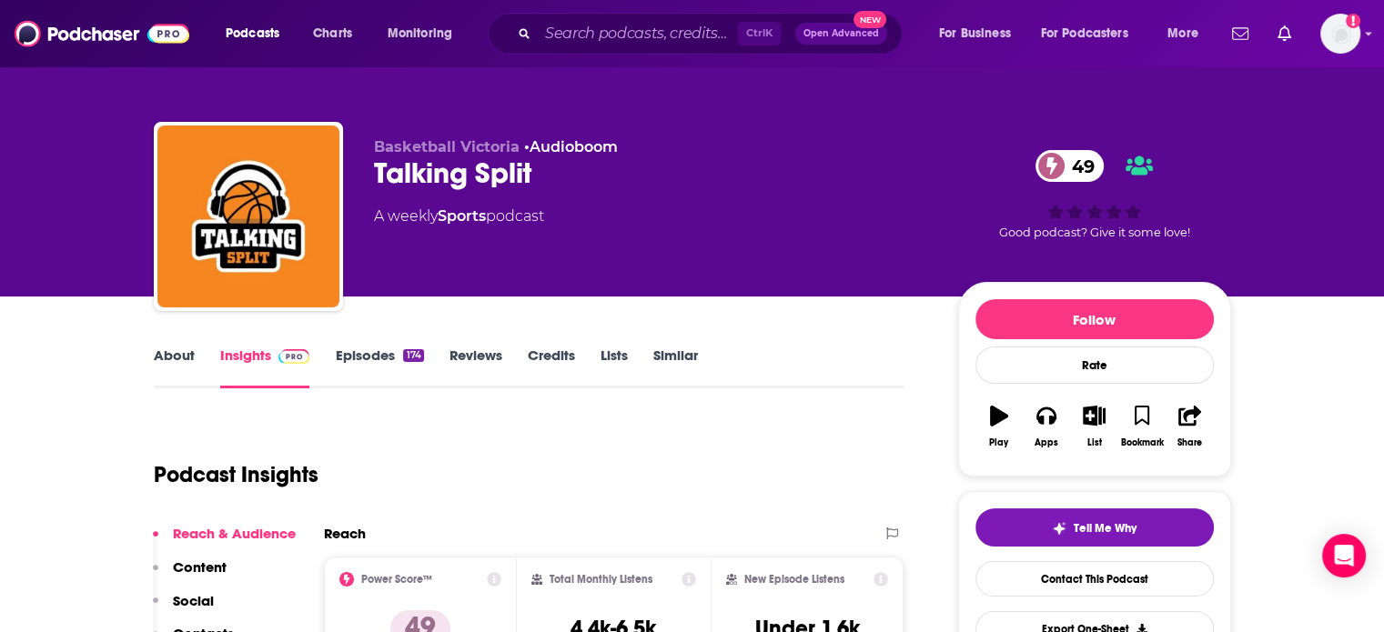
click at [188, 353] on link "About" at bounding box center [174, 368] width 41 height 42
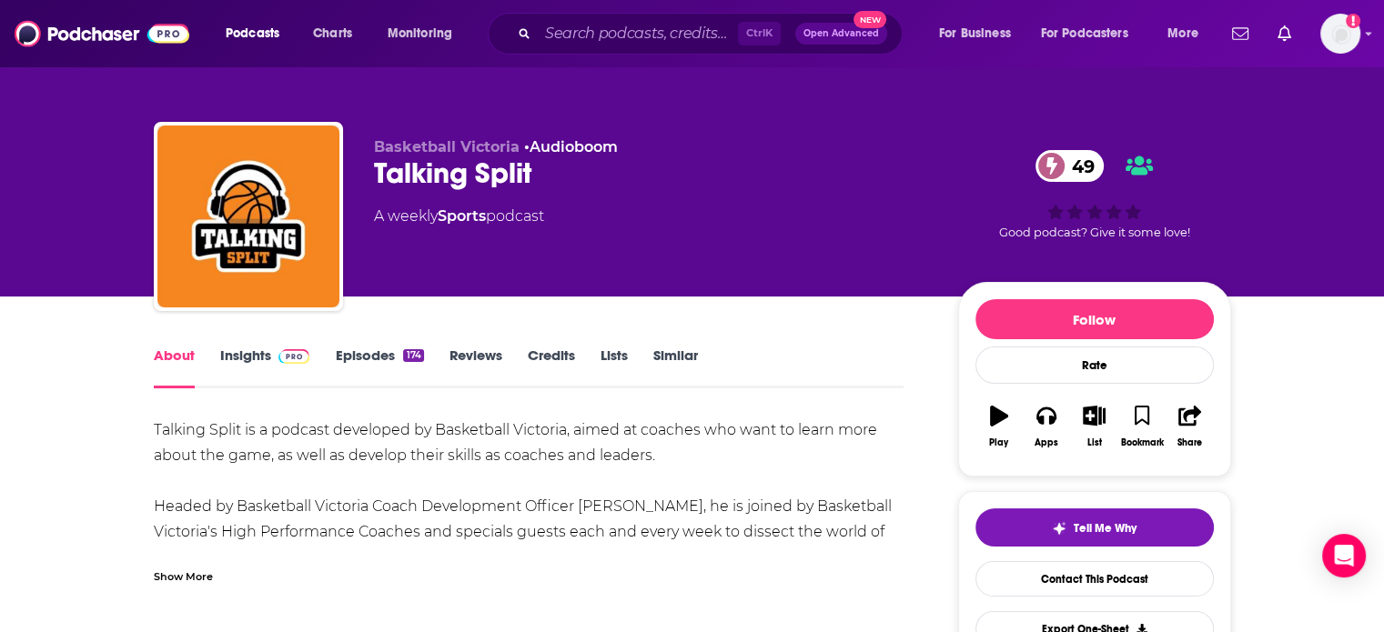
click at [260, 357] on link "Insights" at bounding box center [265, 368] width 90 height 42
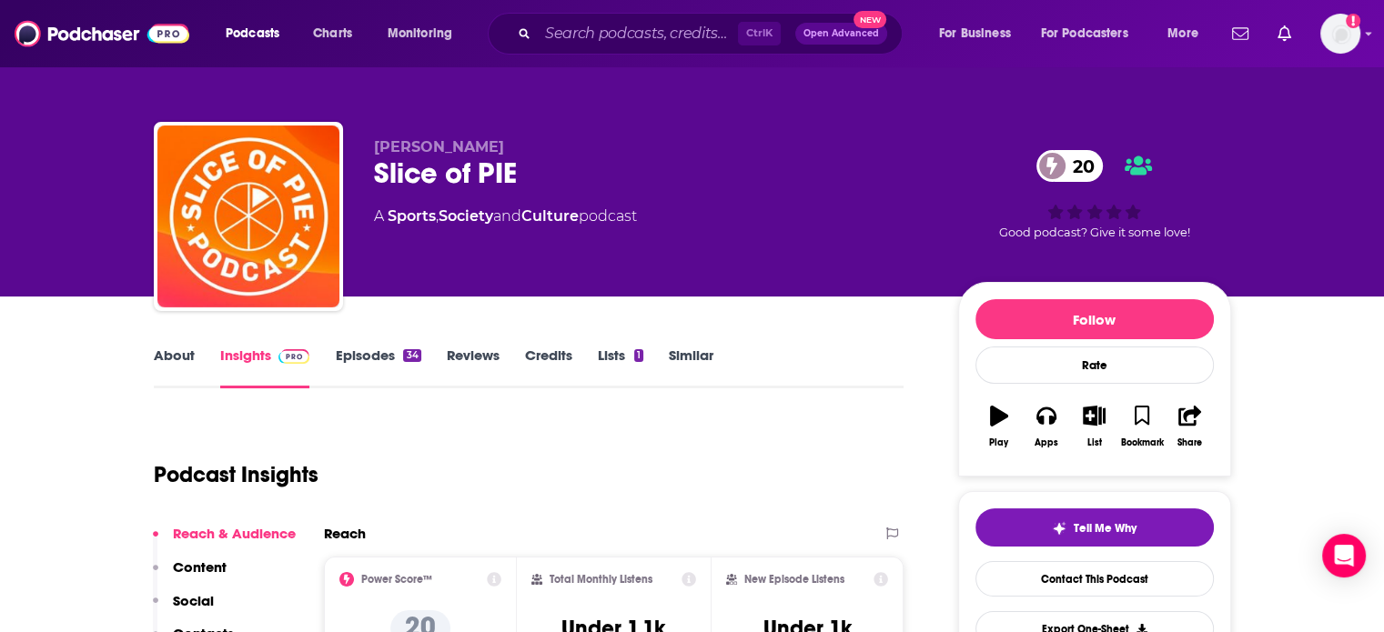
click at [182, 357] on link "About" at bounding box center [174, 368] width 41 height 42
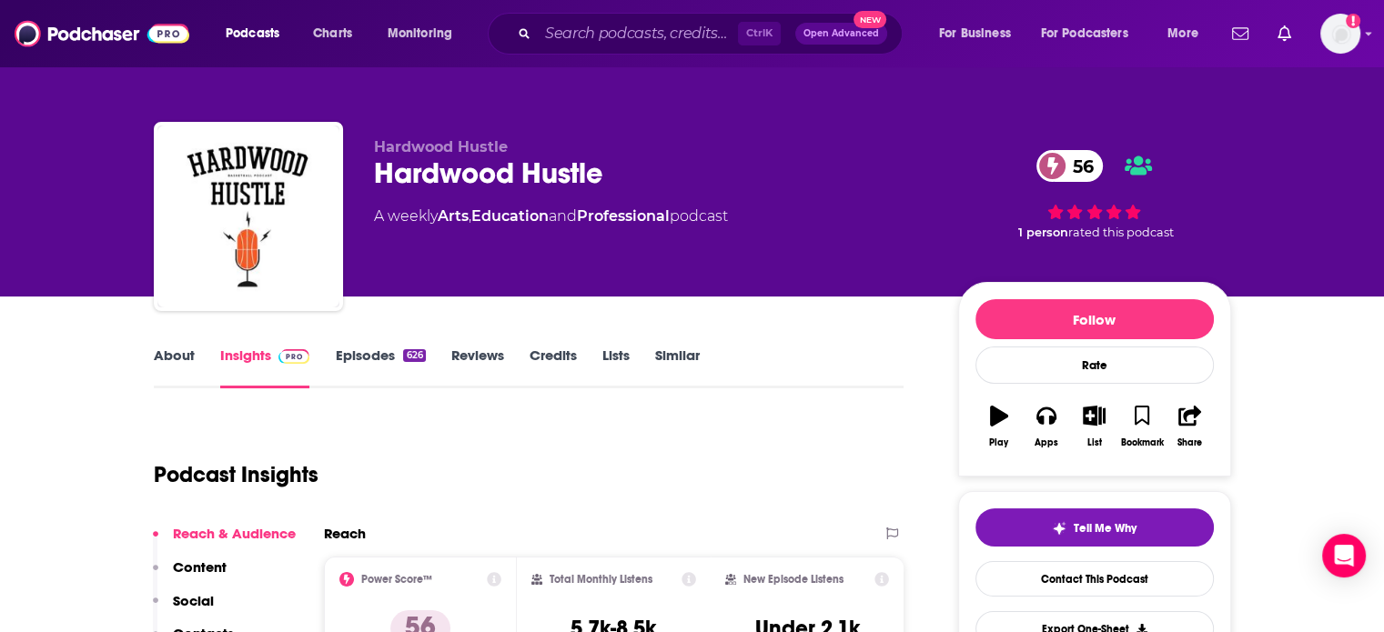
click at [178, 356] on link "About" at bounding box center [174, 368] width 41 height 42
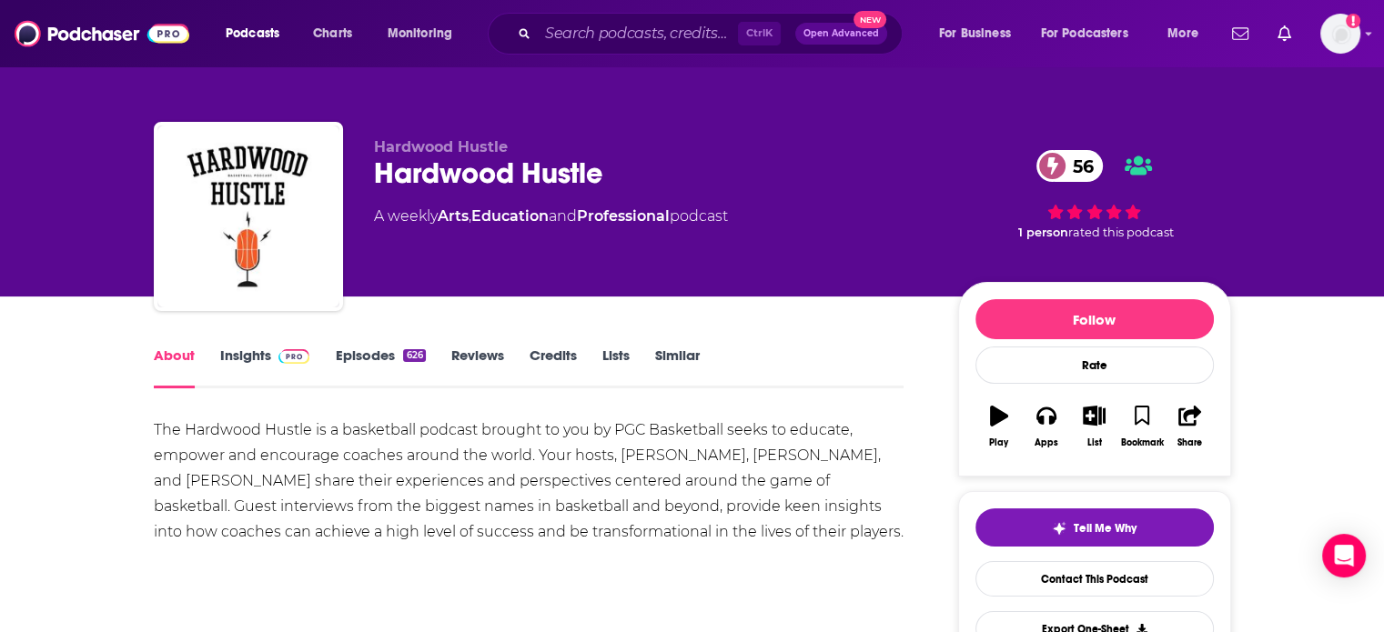
drag, startPoint x: 237, startPoint y: 363, endPoint x: 239, endPoint y: 1, distance: 362.0
click at [237, 363] on link "Insights" at bounding box center [265, 368] width 90 height 42
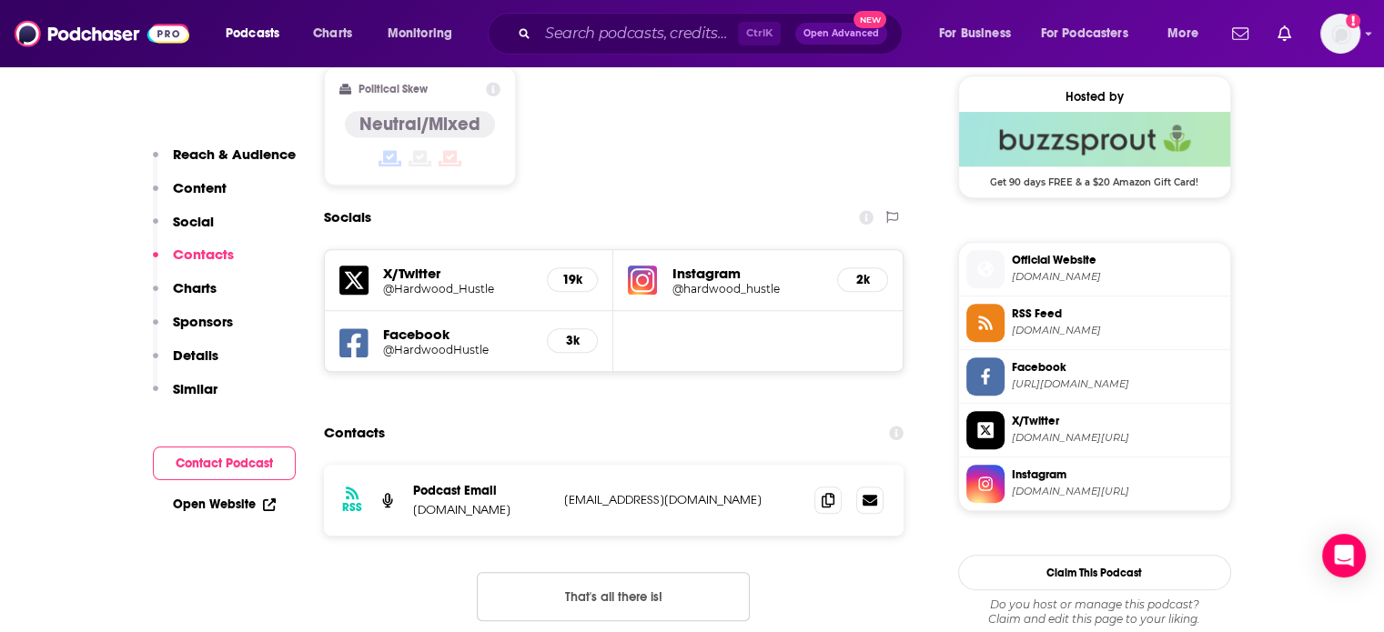
scroll to position [1480, 0]
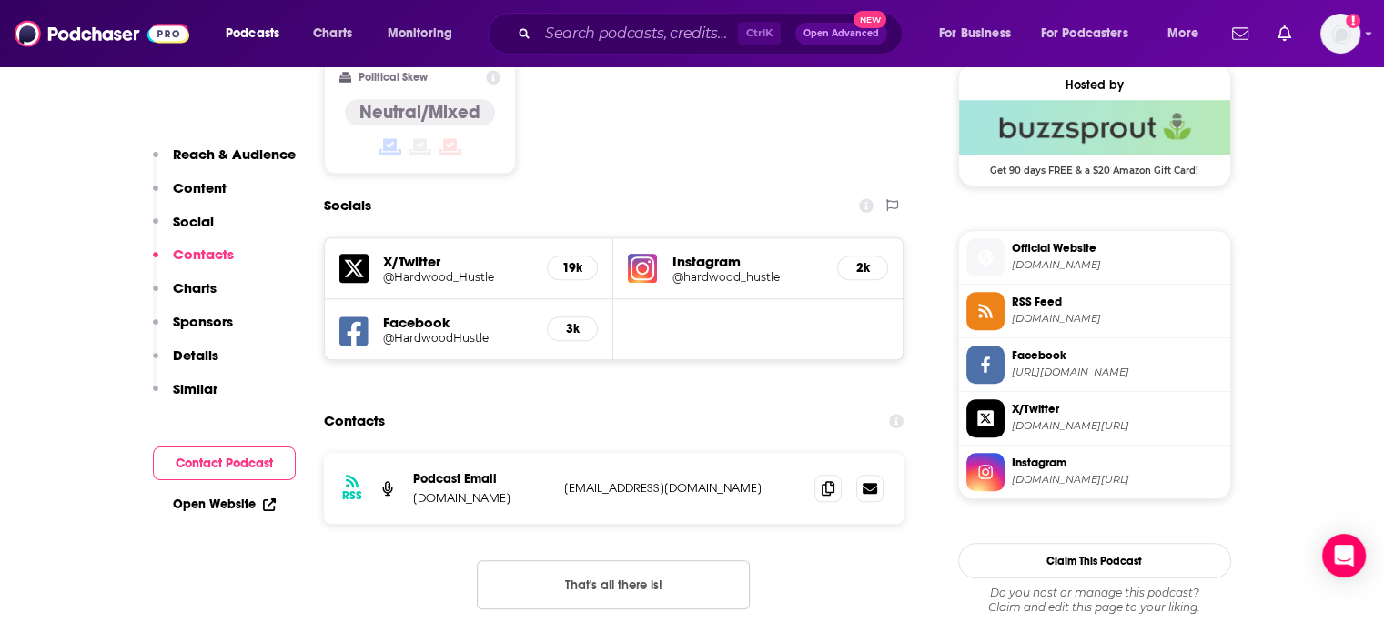
click at [842, 475] on div at bounding box center [848, 488] width 69 height 27
click at [825, 481] on icon at bounding box center [827, 488] width 13 height 15
click at [240, 499] on link "Open Website" at bounding box center [224, 504] width 103 height 15
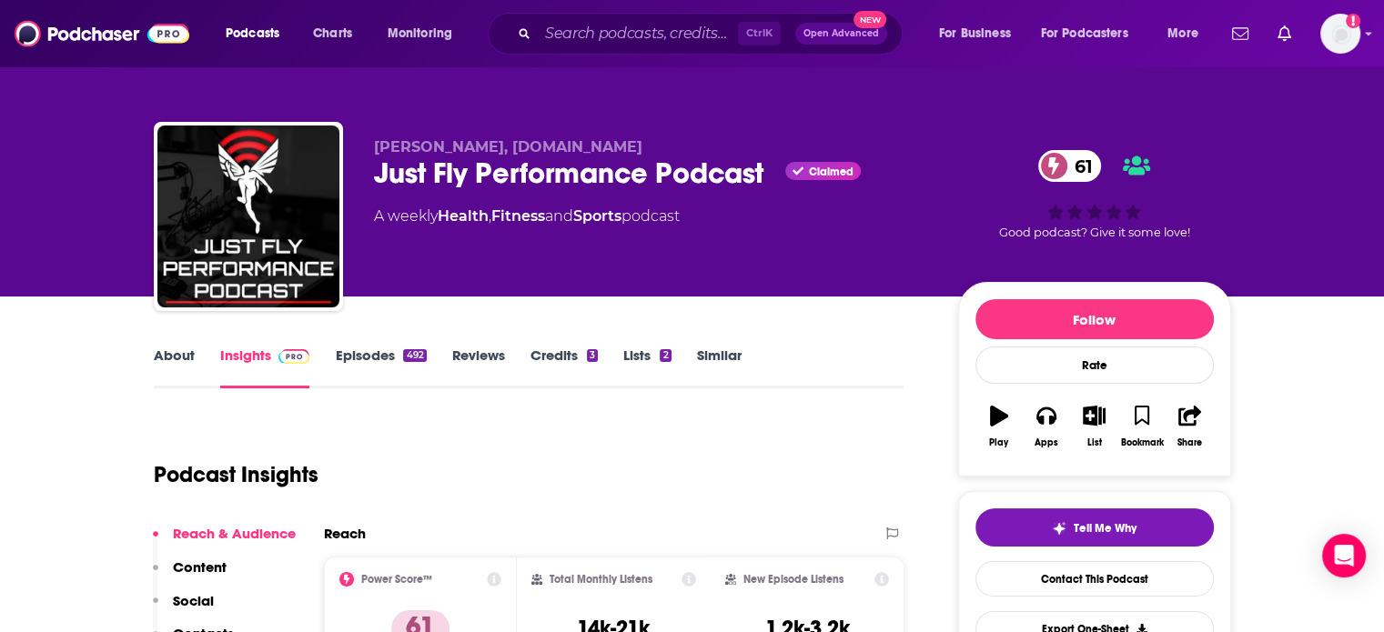
click at [165, 356] on link "About" at bounding box center [174, 368] width 41 height 42
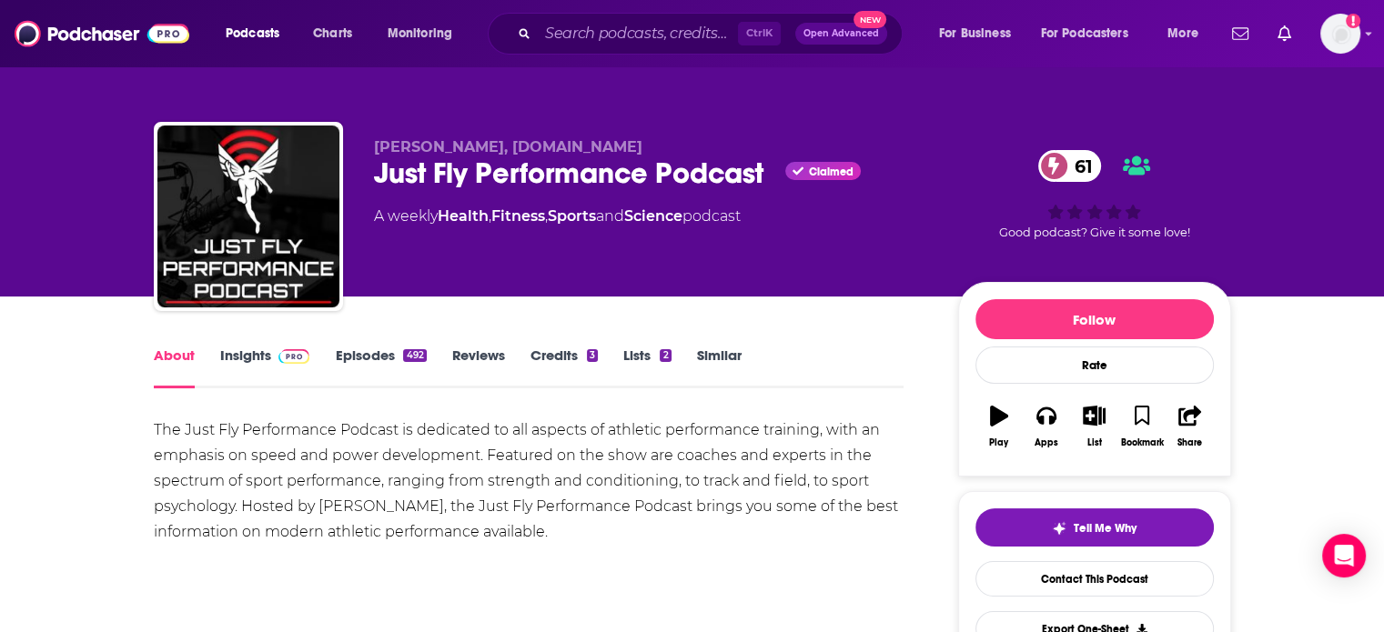
click at [257, 368] on link "Insights" at bounding box center [265, 368] width 90 height 42
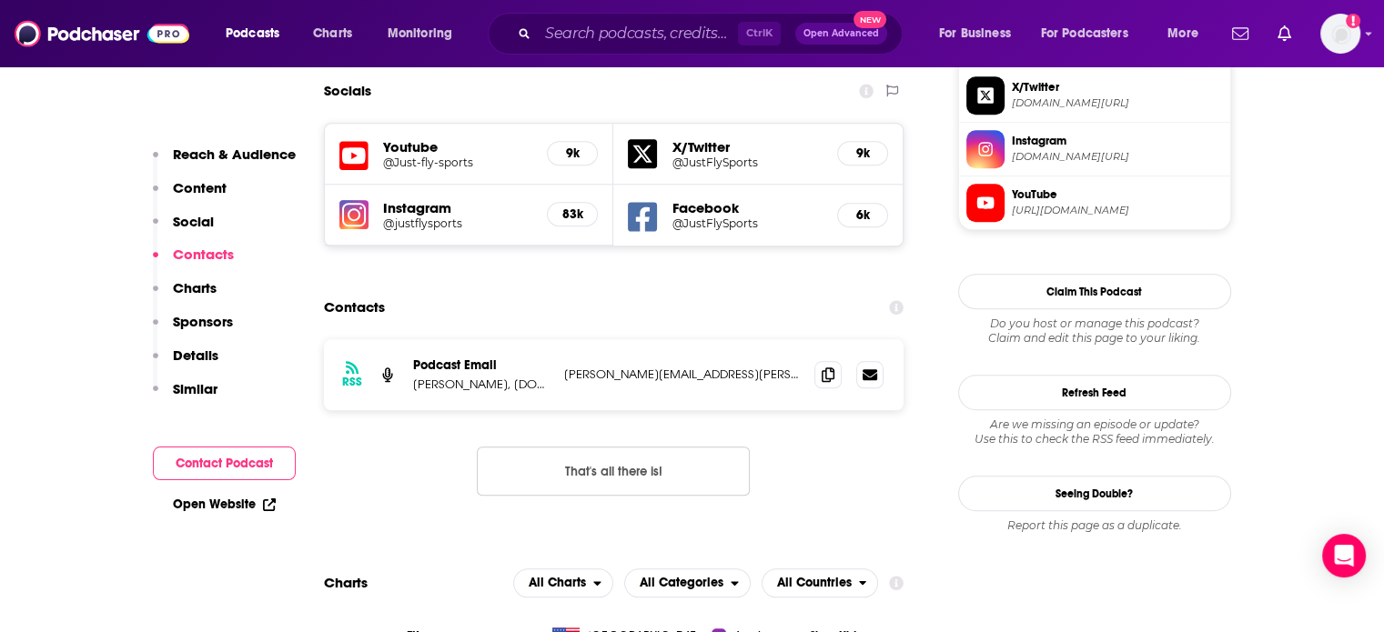
scroll to position [1659, 0]
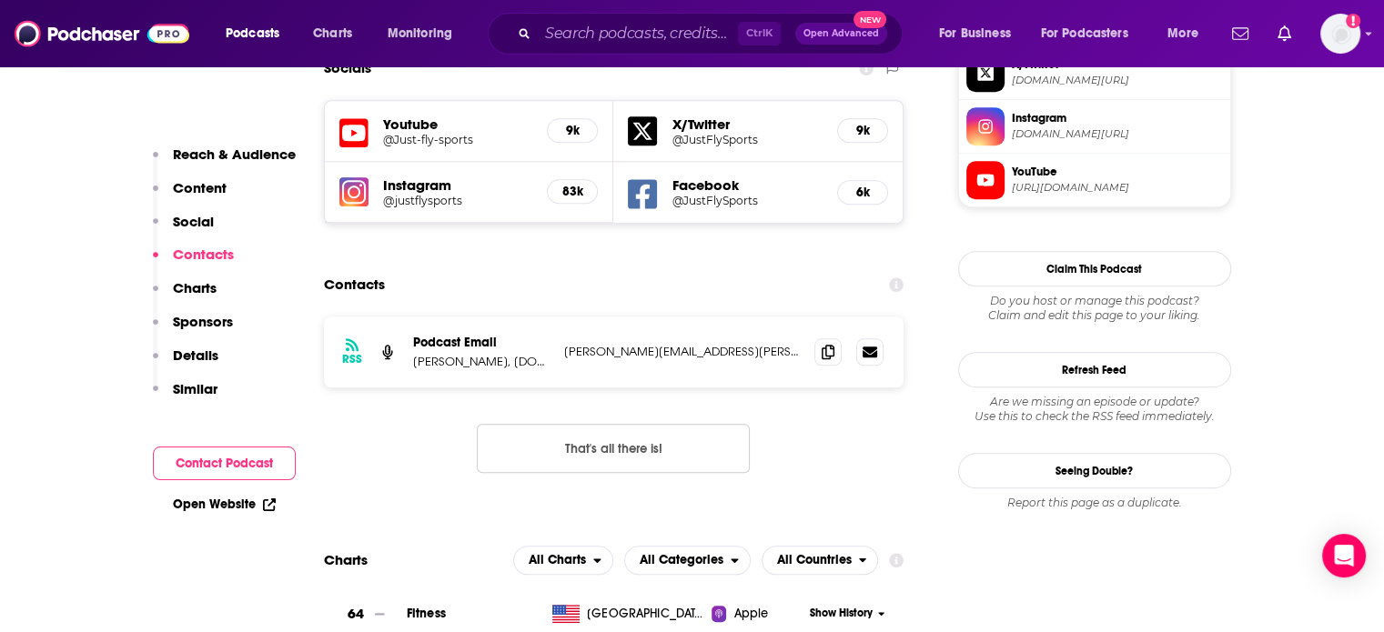
click at [810, 317] on div "RSS Podcast Email [PERSON_NAME], [DOMAIN_NAME] [PERSON_NAME][EMAIL_ADDRESS][PER…" at bounding box center [614, 352] width 580 height 71
click at [815, 338] on span at bounding box center [827, 351] width 27 height 27
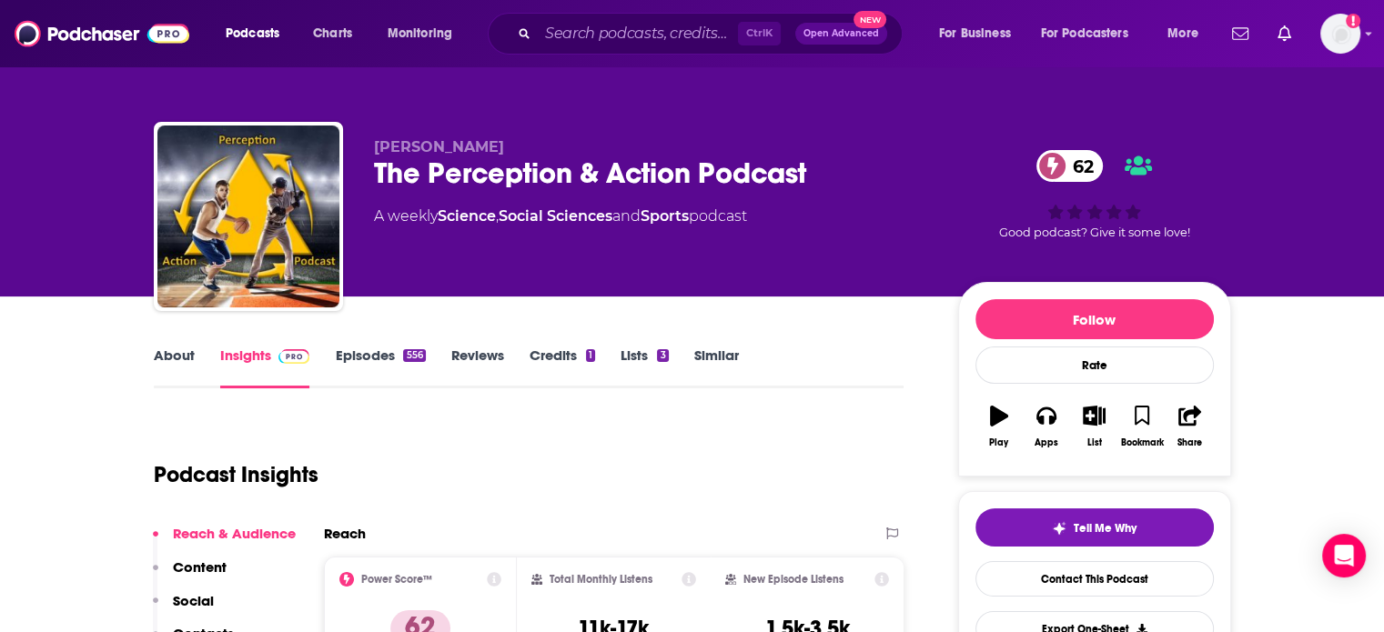
click at [156, 358] on link "About" at bounding box center [174, 368] width 41 height 42
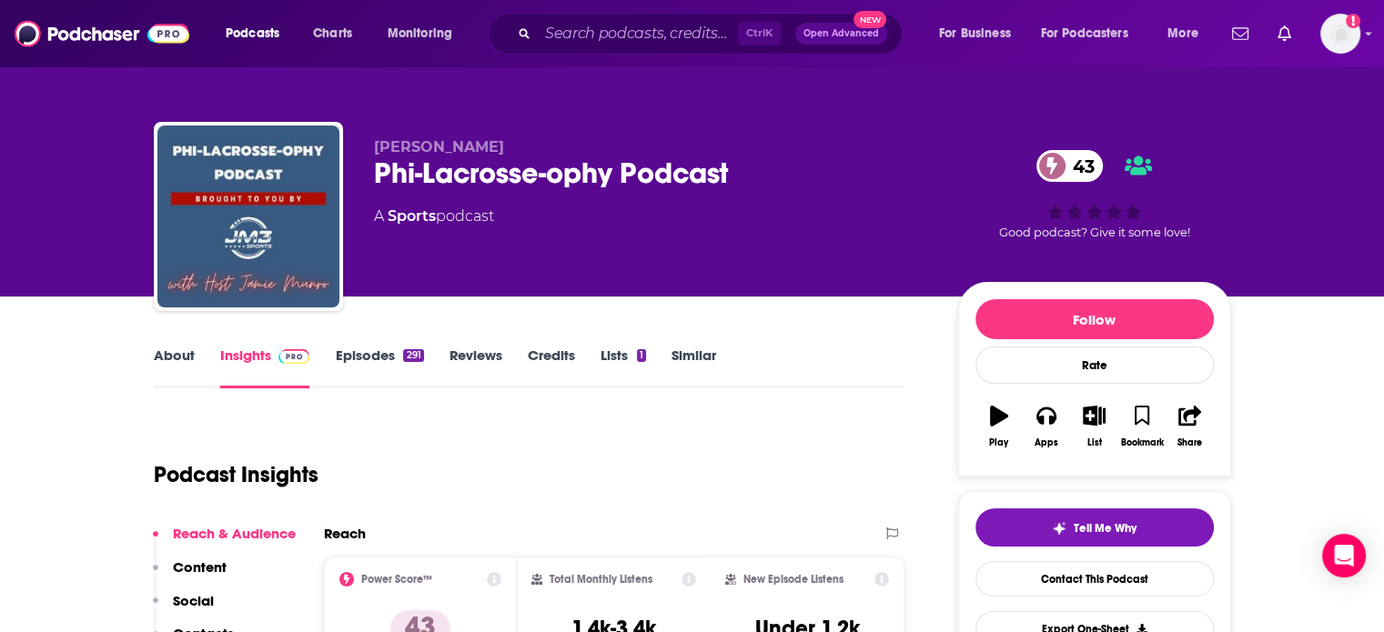
click at [156, 356] on link "About" at bounding box center [174, 368] width 41 height 42
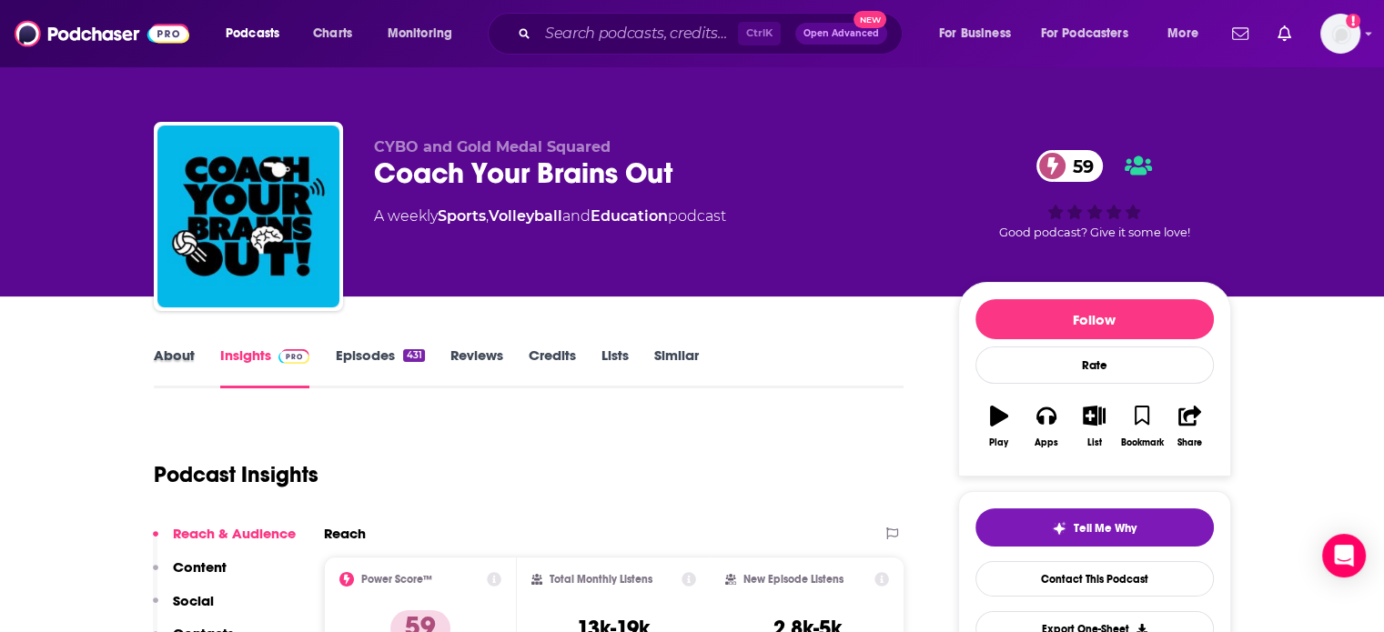
click at [196, 354] on div "About" at bounding box center [187, 368] width 66 height 42
click at [181, 356] on link "About" at bounding box center [174, 368] width 41 height 42
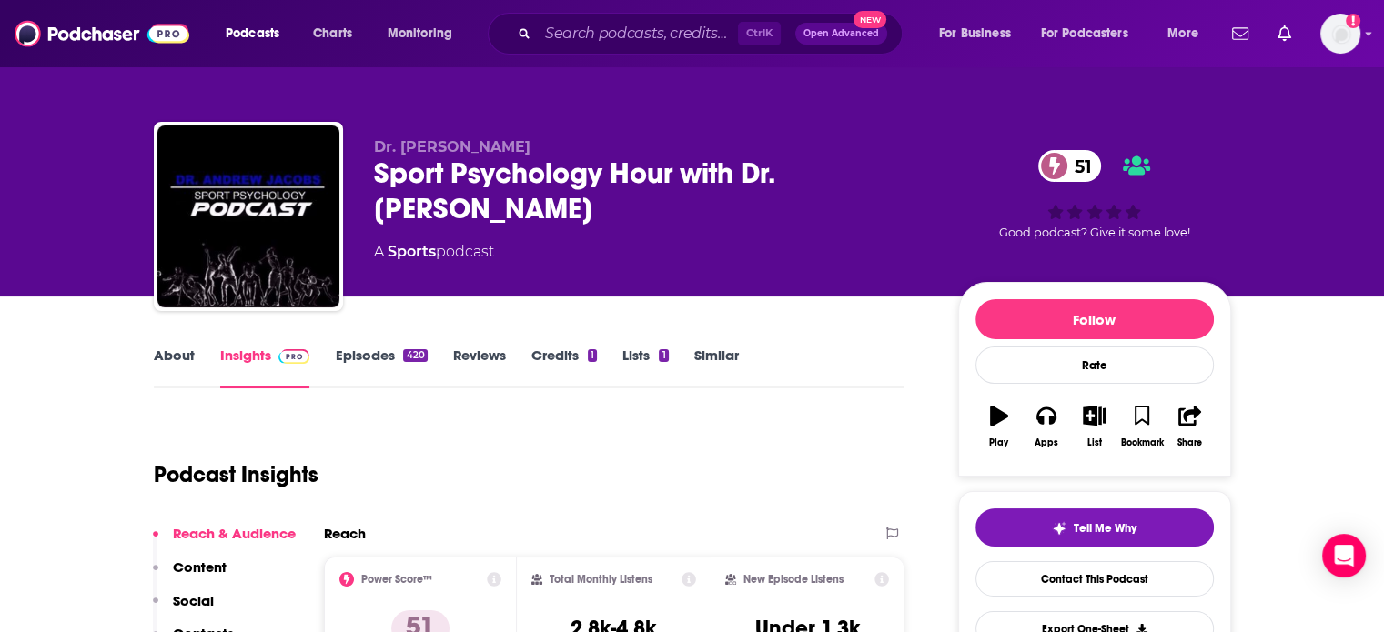
click at [183, 362] on link "About" at bounding box center [174, 368] width 41 height 42
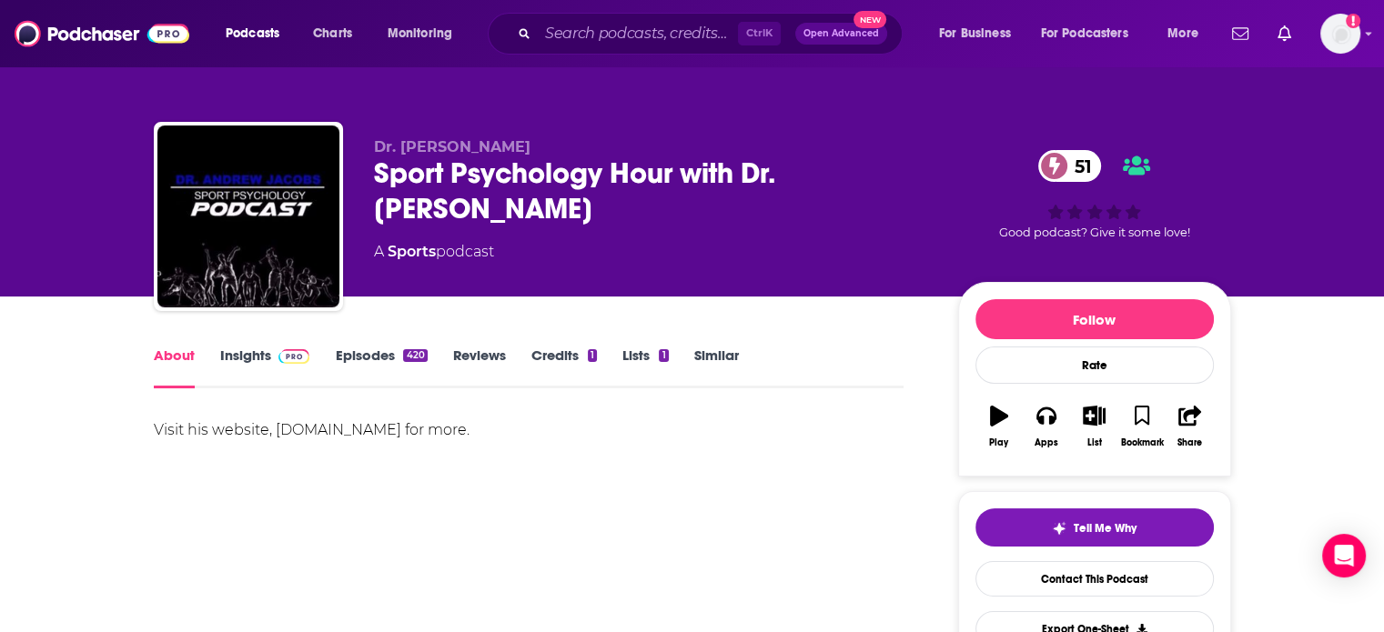
click at [254, 356] on link "Insights" at bounding box center [265, 368] width 90 height 42
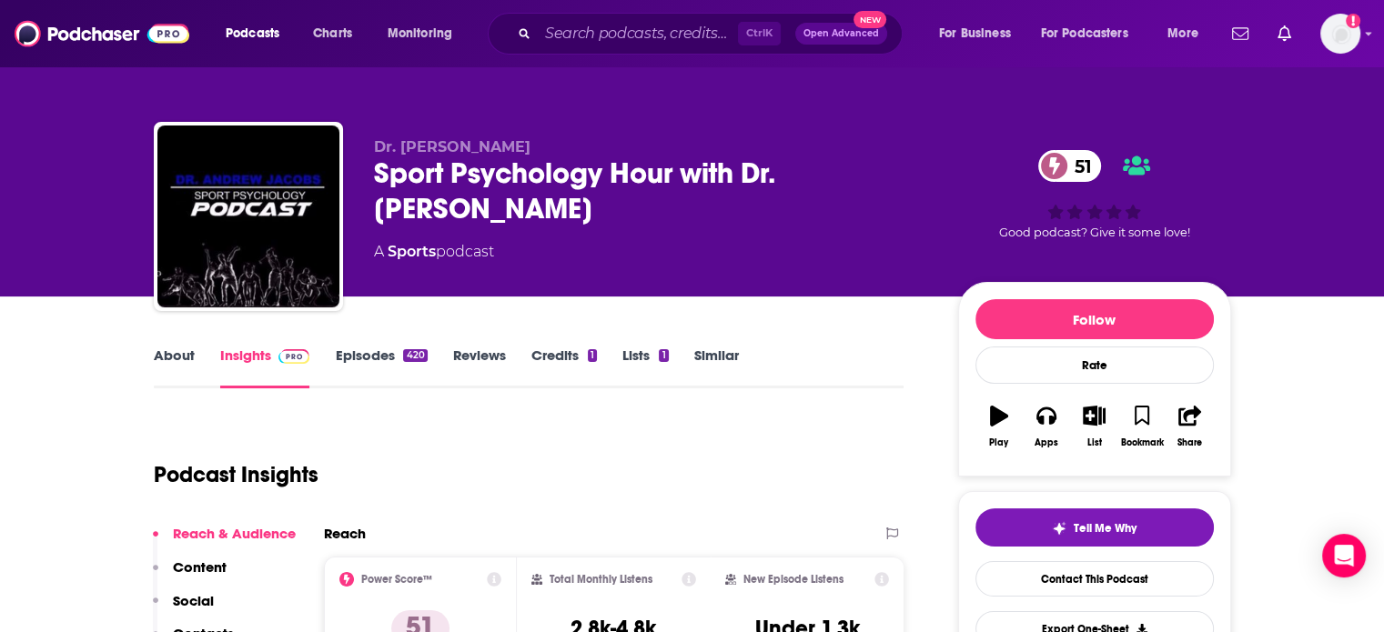
click at [378, 356] on link "Episodes 420" at bounding box center [381, 368] width 92 height 42
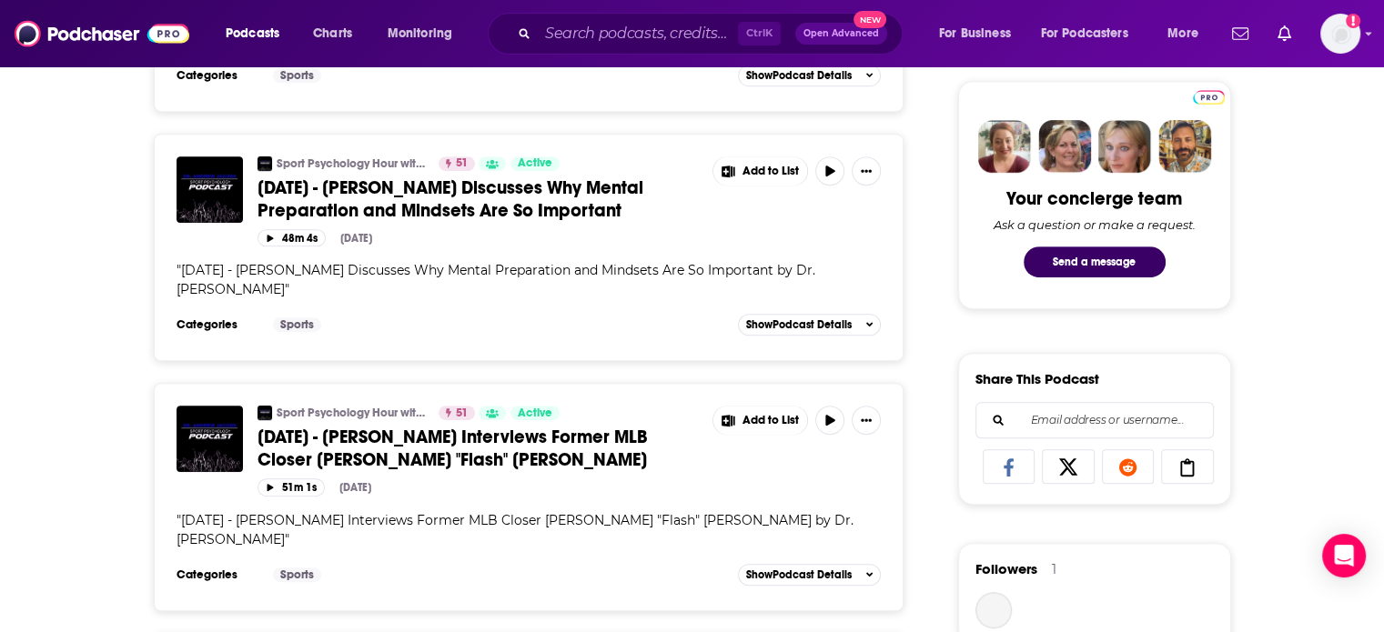
scroll to position [879, 0]
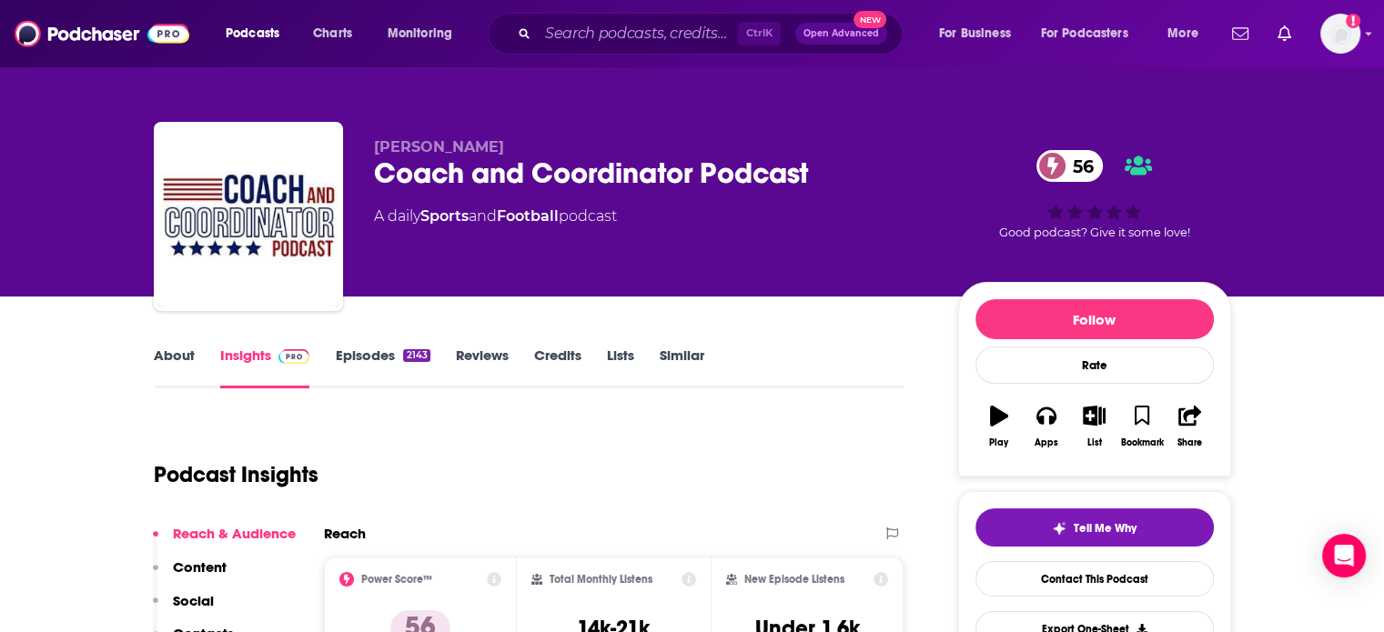
click at [161, 376] on link "About" at bounding box center [174, 368] width 41 height 42
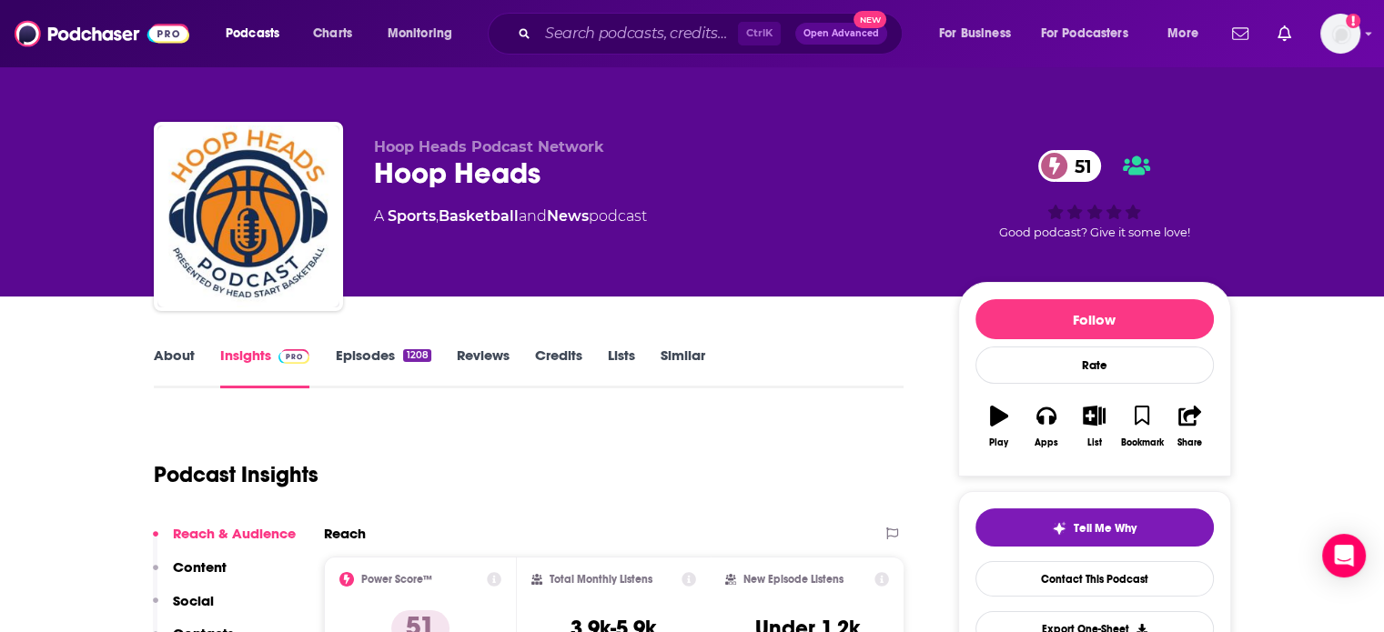
click at [177, 359] on link "About" at bounding box center [174, 368] width 41 height 42
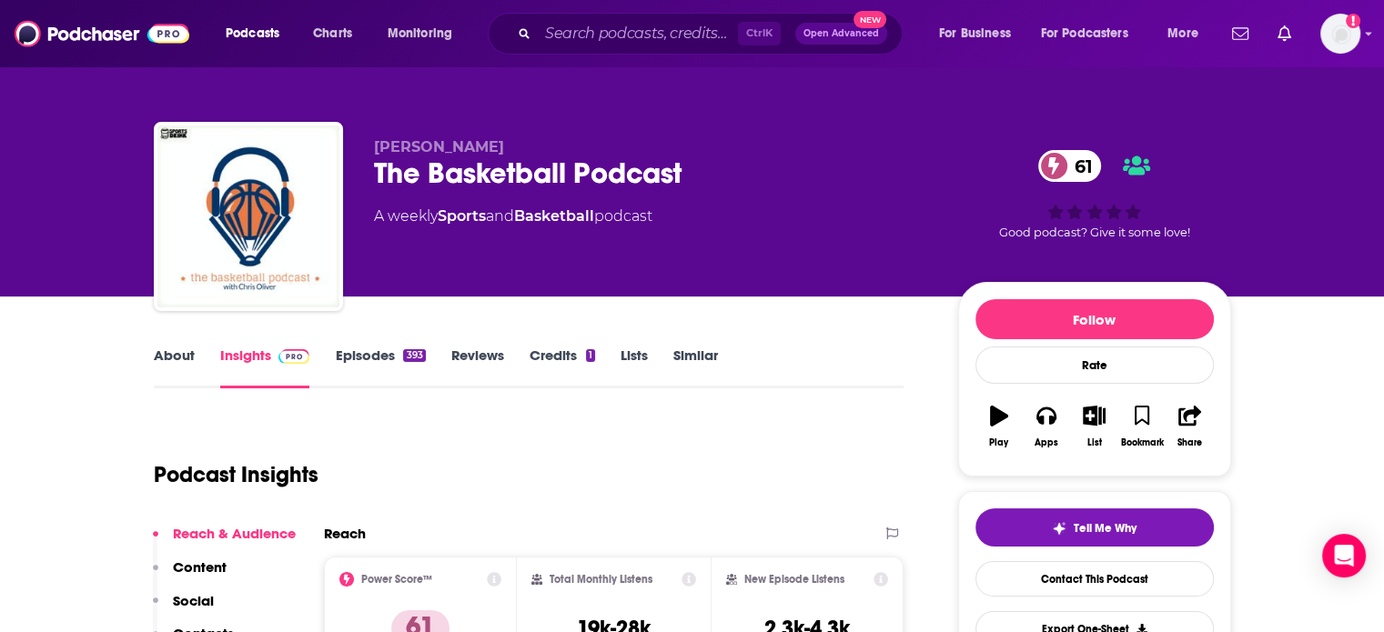
click at [178, 371] on link "About" at bounding box center [174, 368] width 41 height 42
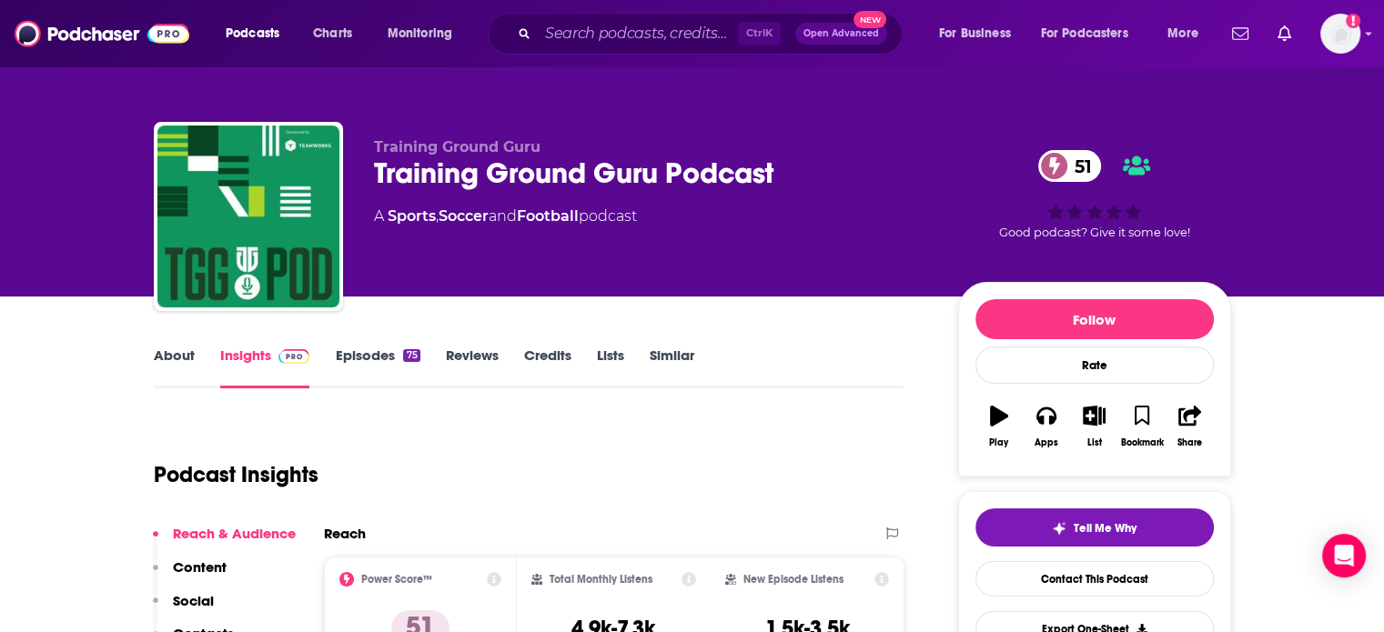
click at [164, 357] on link "About" at bounding box center [174, 368] width 41 height 42
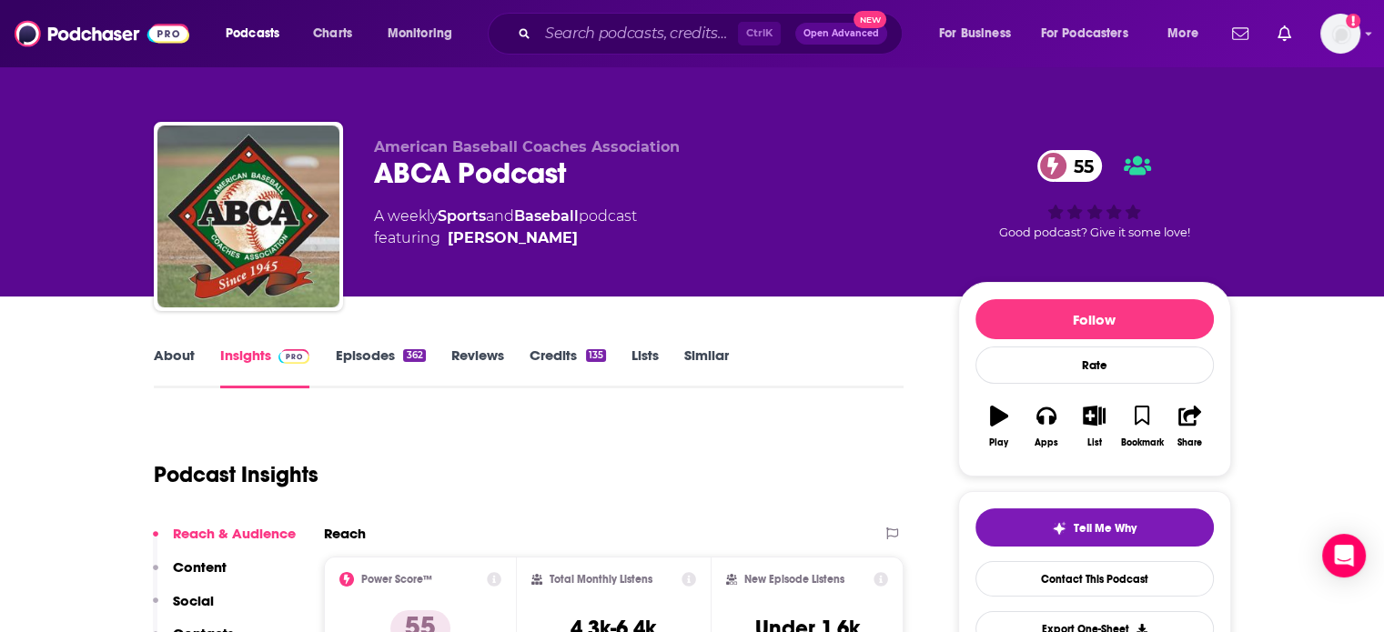
click at [186, 350] on link "About" at bounding box center [174, 368] width 41 height 42
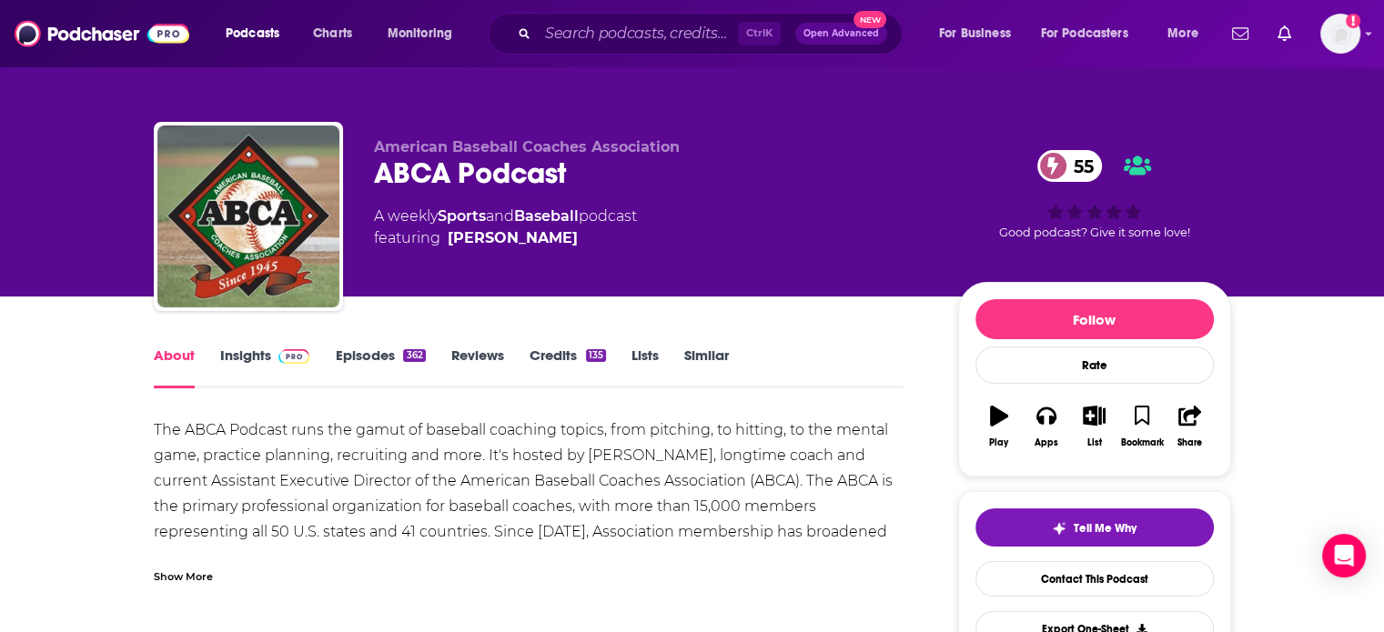
click at [219, 554] on div "Show More" at bounding box center [529, 569] width 750 height 31
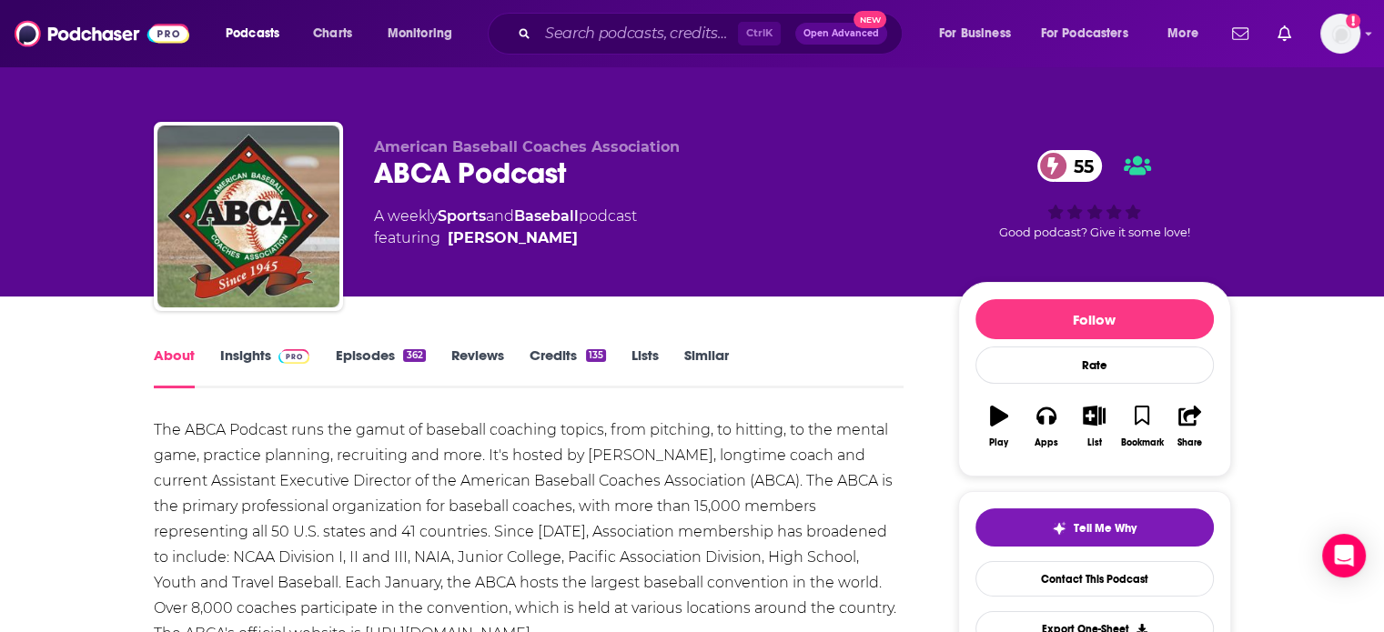
click at [238, 373] on link "Insights" at bounding box center [265, 368] width 90 height 42
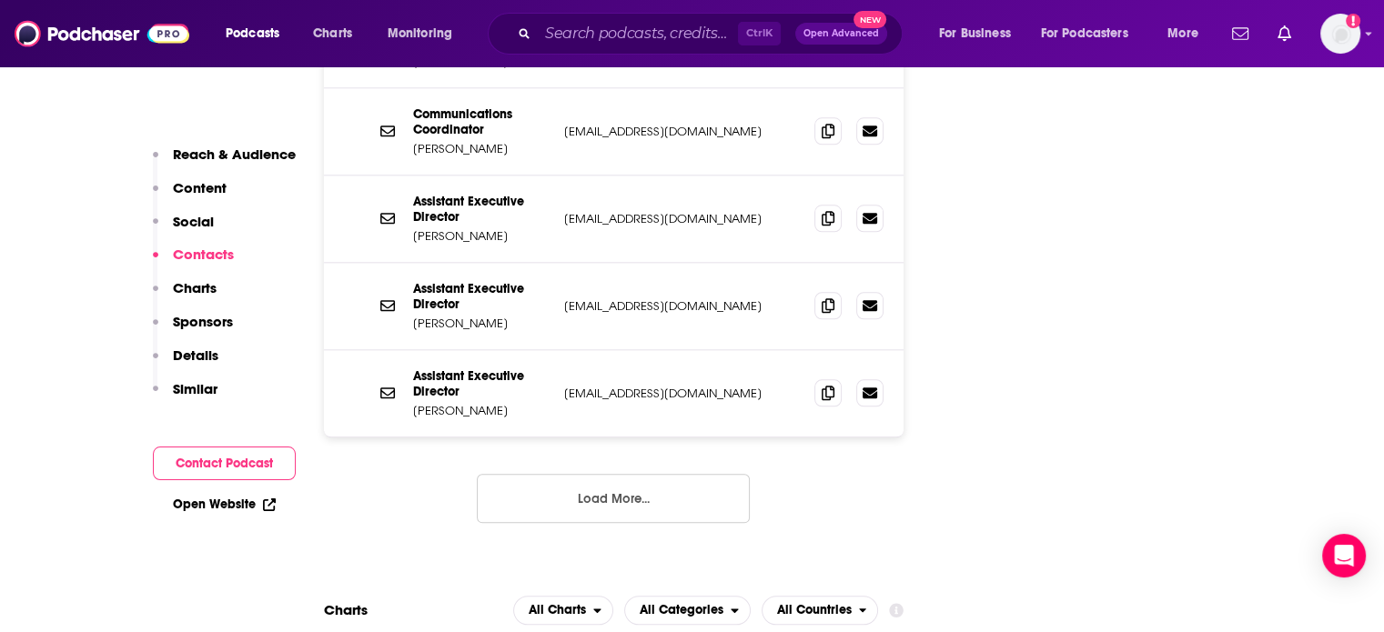
scroll to position [1966, 0]
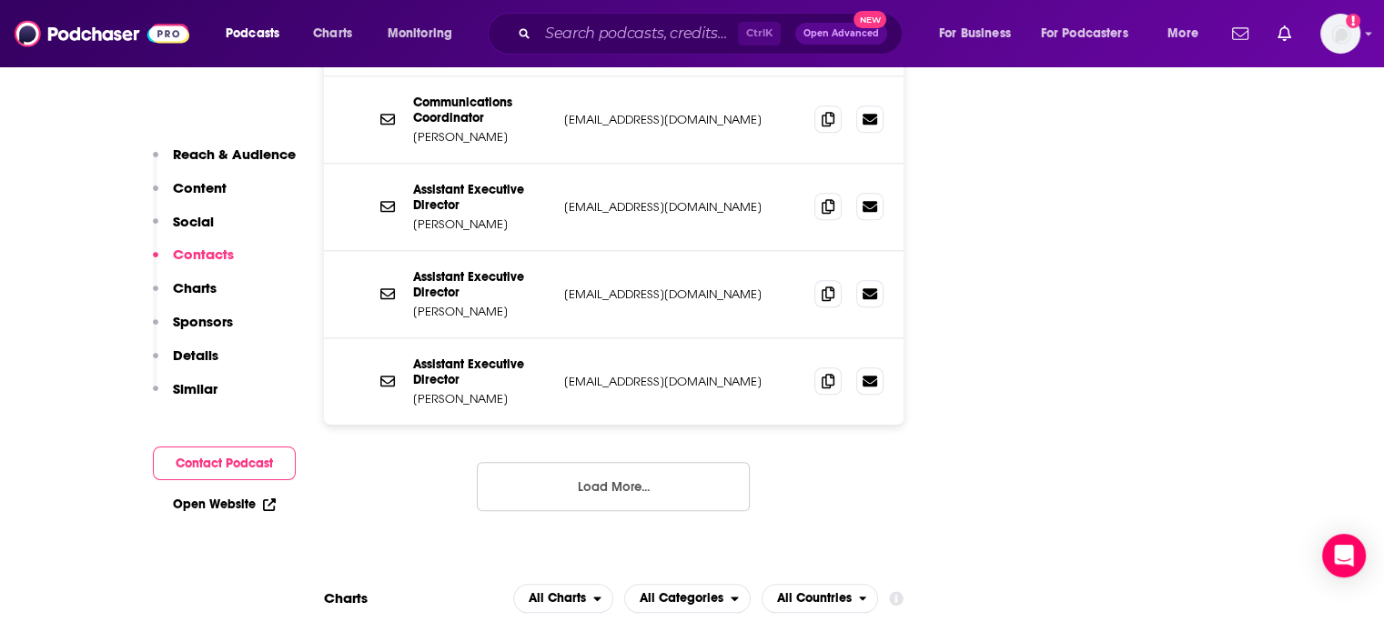
click at [631, 390] on div "RSS Podcast Email Ryan Brownlee abca@abca.org abca@abca.org Communications Coor…" at bounding box center [614, 272] width 580 height 537
click at [635, 462] on button "Load More..." at bounding box center [613, 486] width 273 height 49
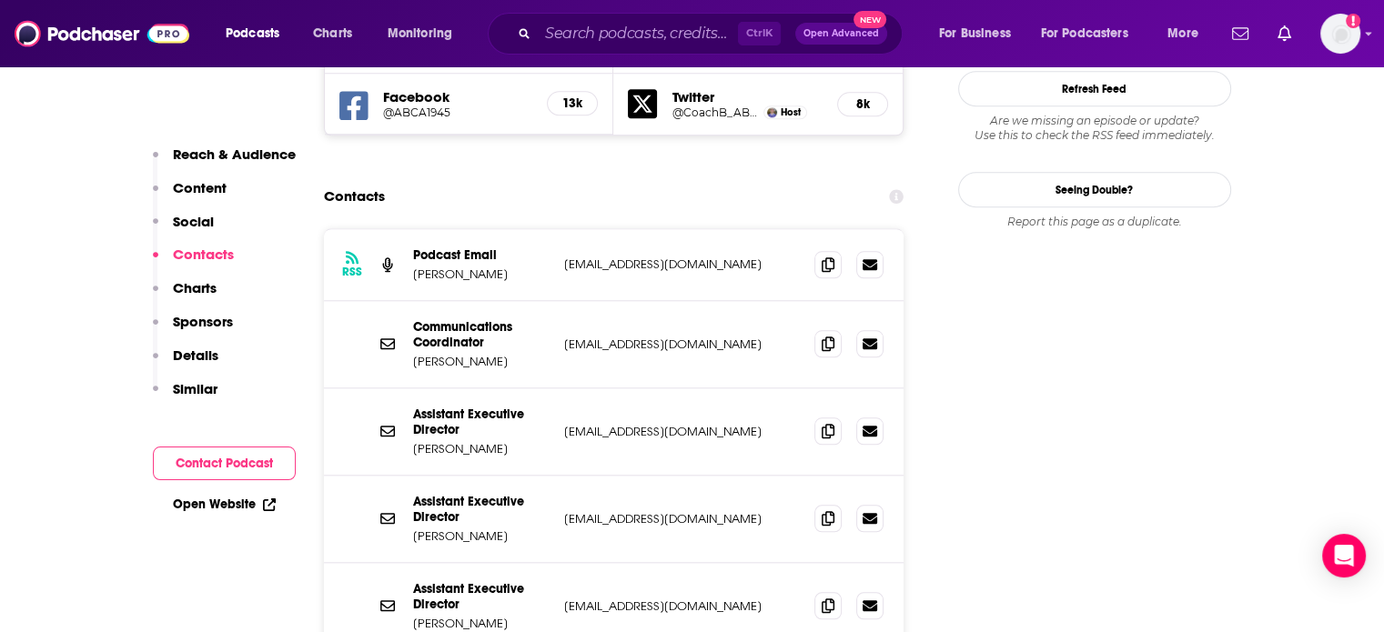
scroll to position [1602, 0]
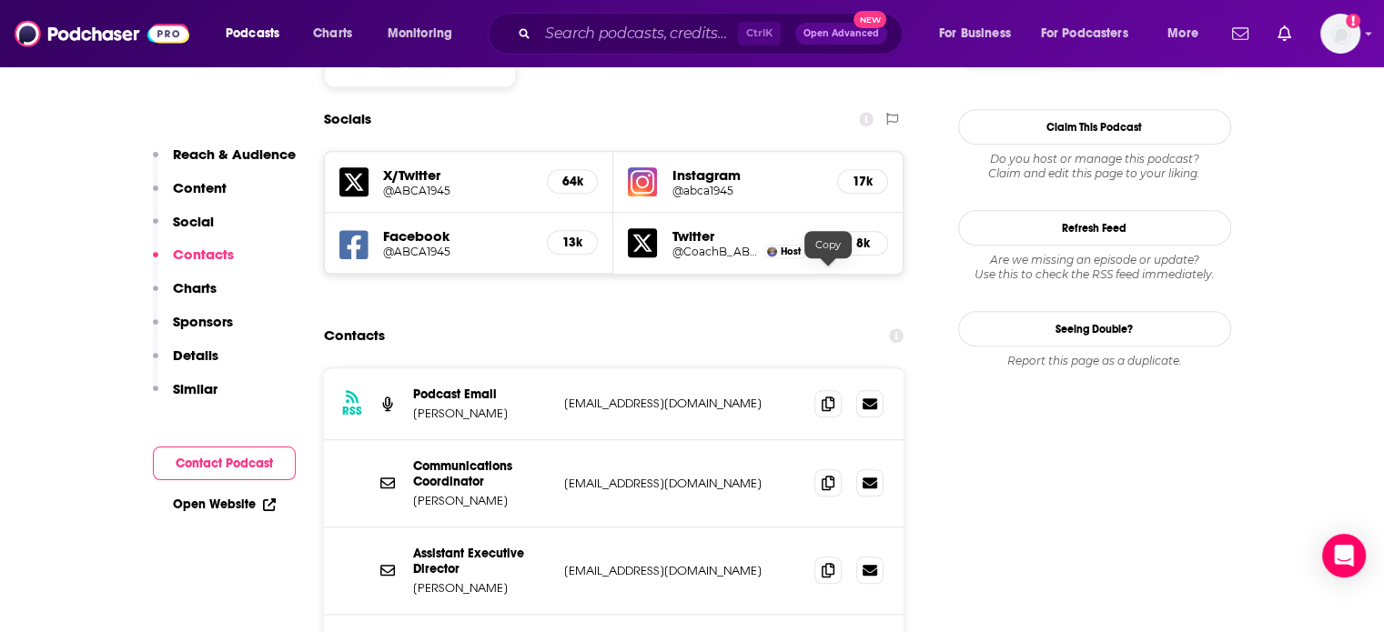
click at [825, 397] on icon at bounding box center [827, 404] width 13 height 15
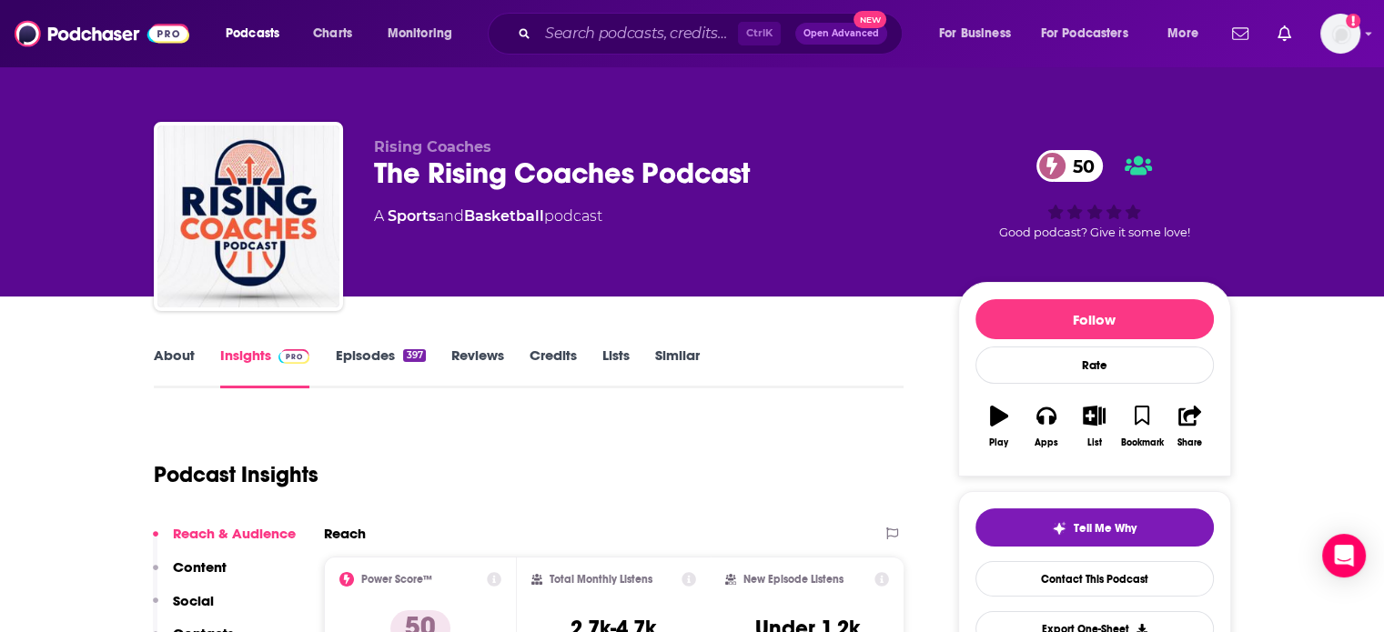
click at [188, 365] on link "About" at bounding box center [174, 368] width 41 height 42
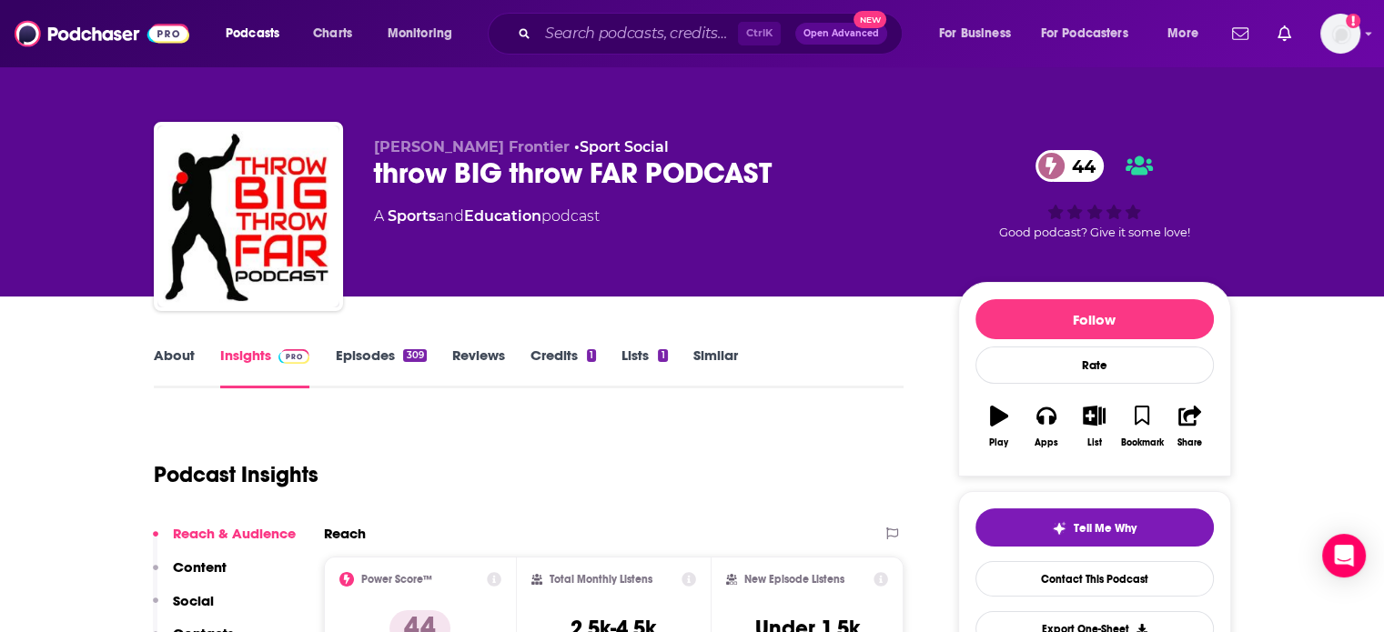
click at [176, 367] on link "About" at bounding box center [174, 368] width 41 height 42
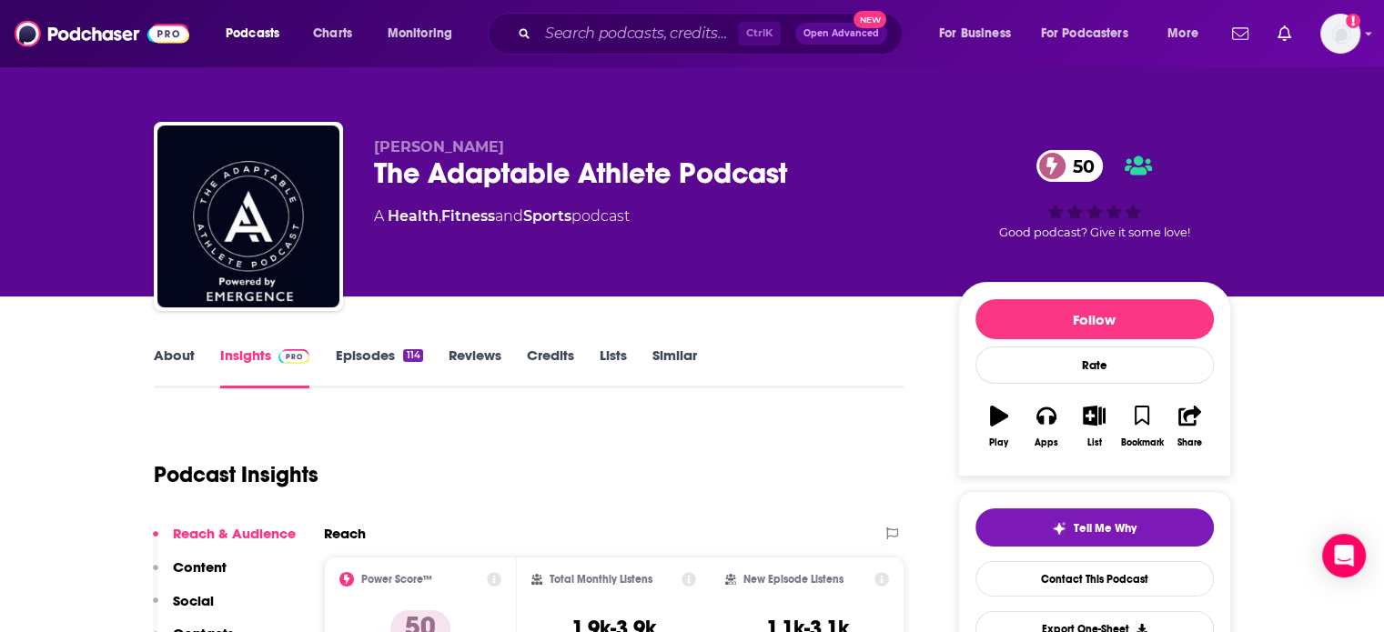
click at [187, 388] on link "About" at bounding box center [174, 368] width 41 height 42
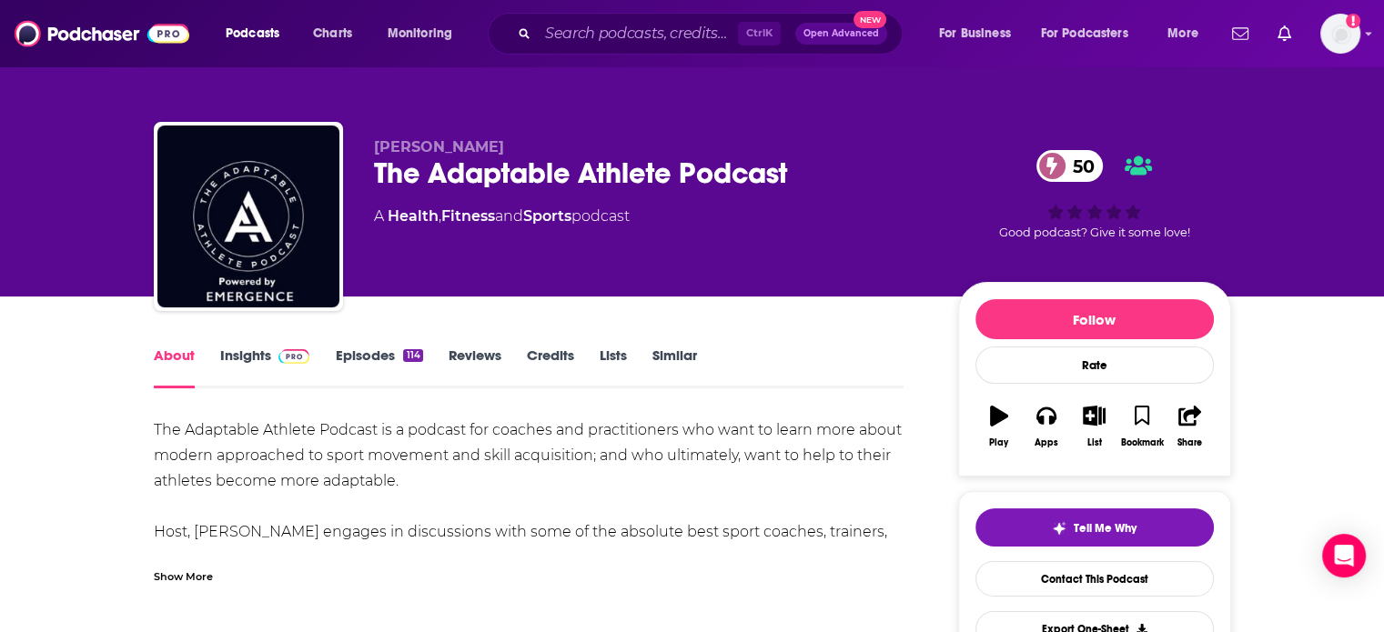
click at [186, 349] on link "About" at bounding box center [174, 368] width 41 height 42
click at [200, 561] on div "Show More" at bounding box center [529, 569] width 750 height 31
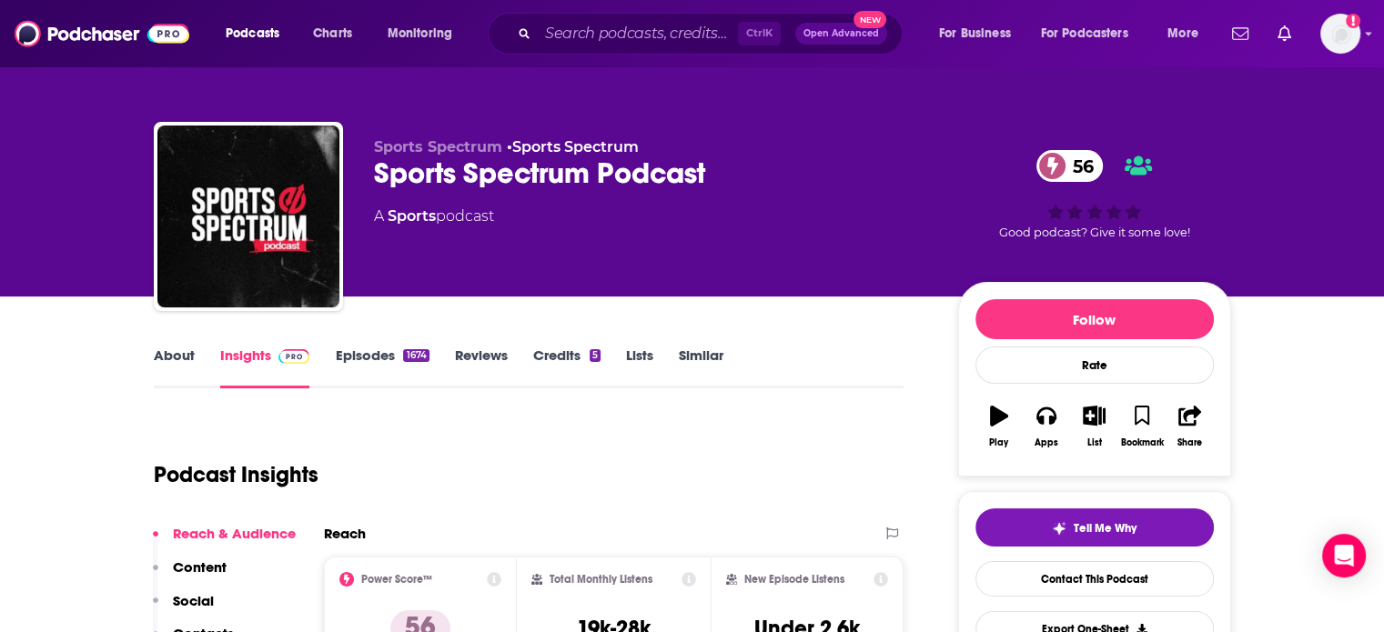
click at [180, 363] on link "About" at bounding box center [174, 368] width 41 height 42
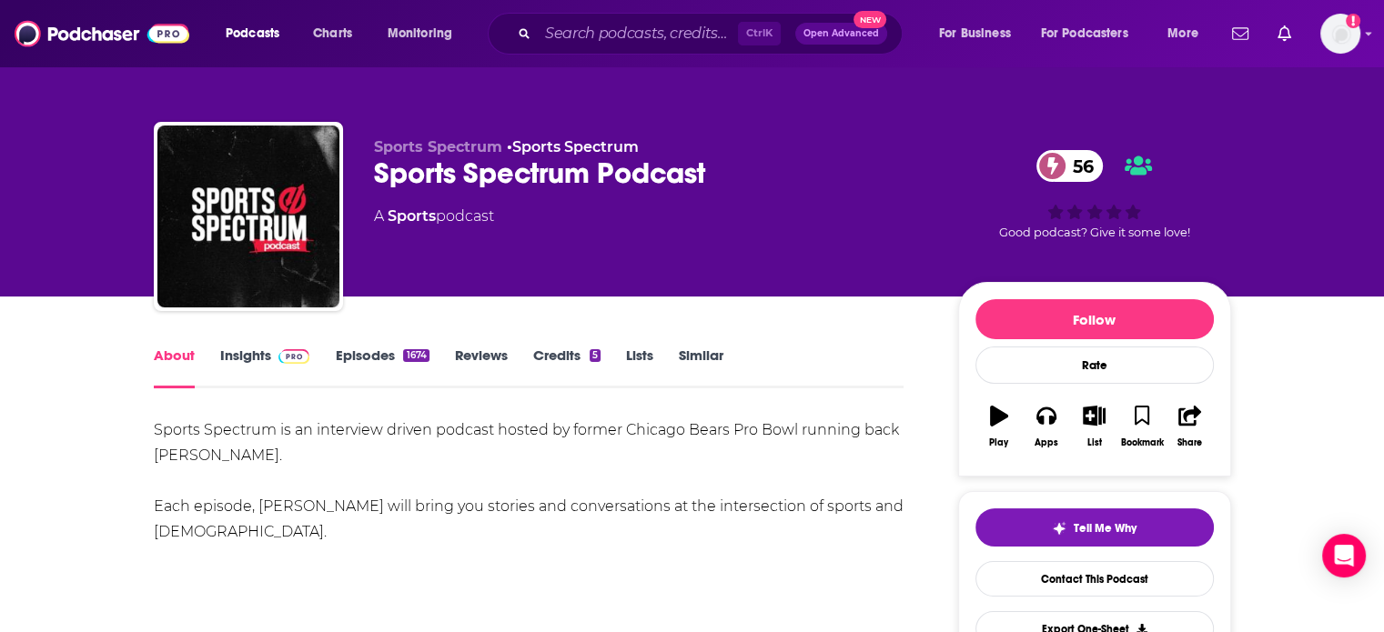
drag, startPoint x: 268, startPoint y: 367, endPoint x: 244, endPoint y: 27, distance: 340.2
click at [268, 367] on link "Insights" at bounding box center [265, 368] width 90 height 42
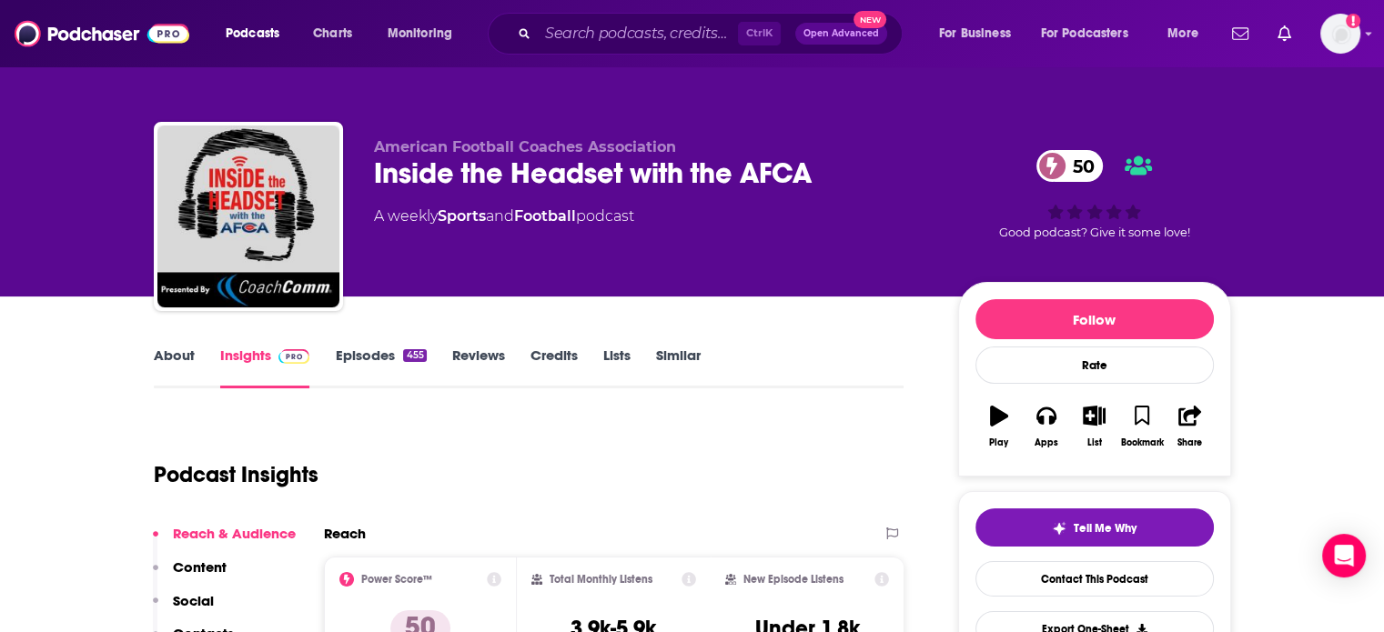
click at [185, 370] on link "About" at bounding box center [174, 368] width 41 height 42
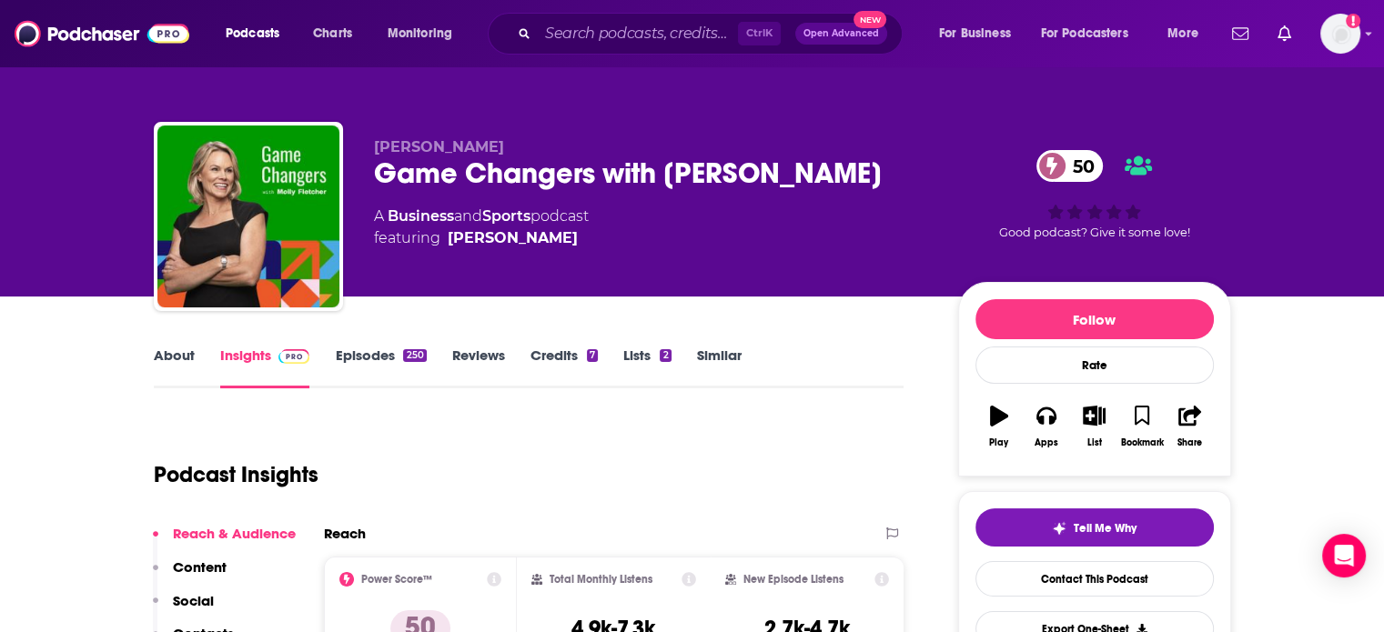
click at [167, 359] on link "About" at bounding box center [174, 368] width 41 height 42
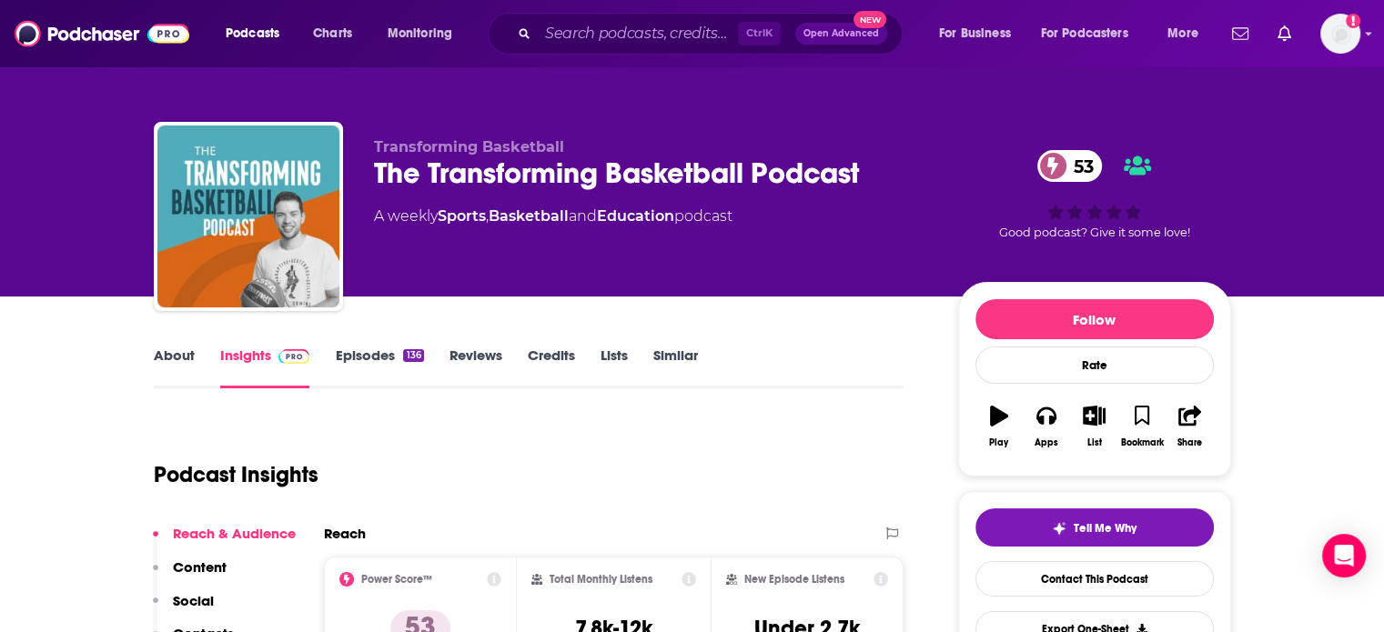
click at [171, 361] on link "About" at bounding box center [174, 368] width 41 height 42
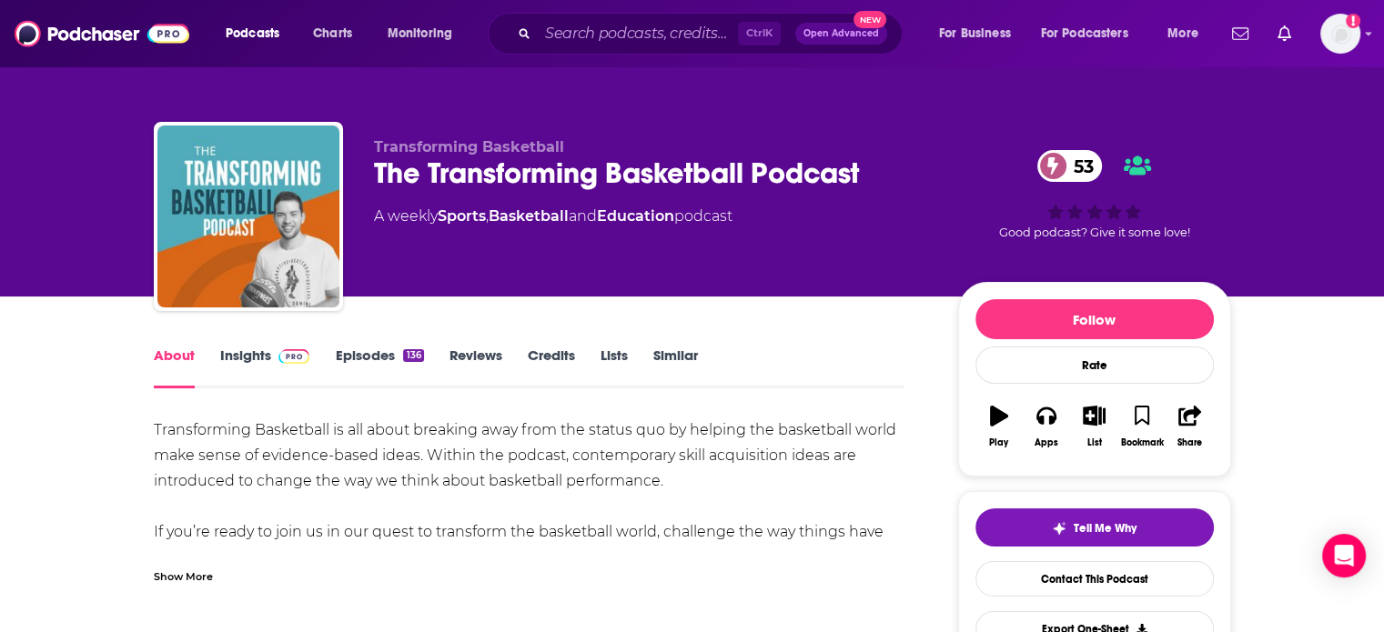
click at [204, 573] on div "Show More" at bounding box center [183, 575] width 59 height 17
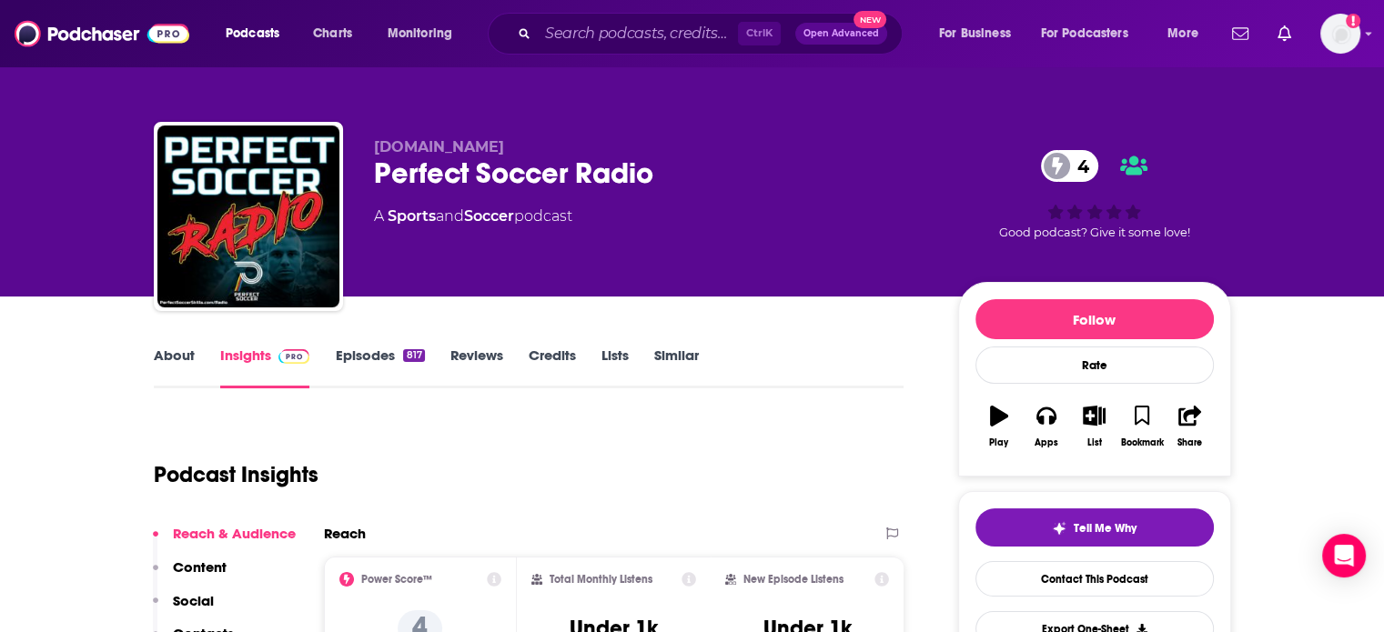
click at [186, 356] on link "About" at bounding box center [174, 368] width 41 height 42
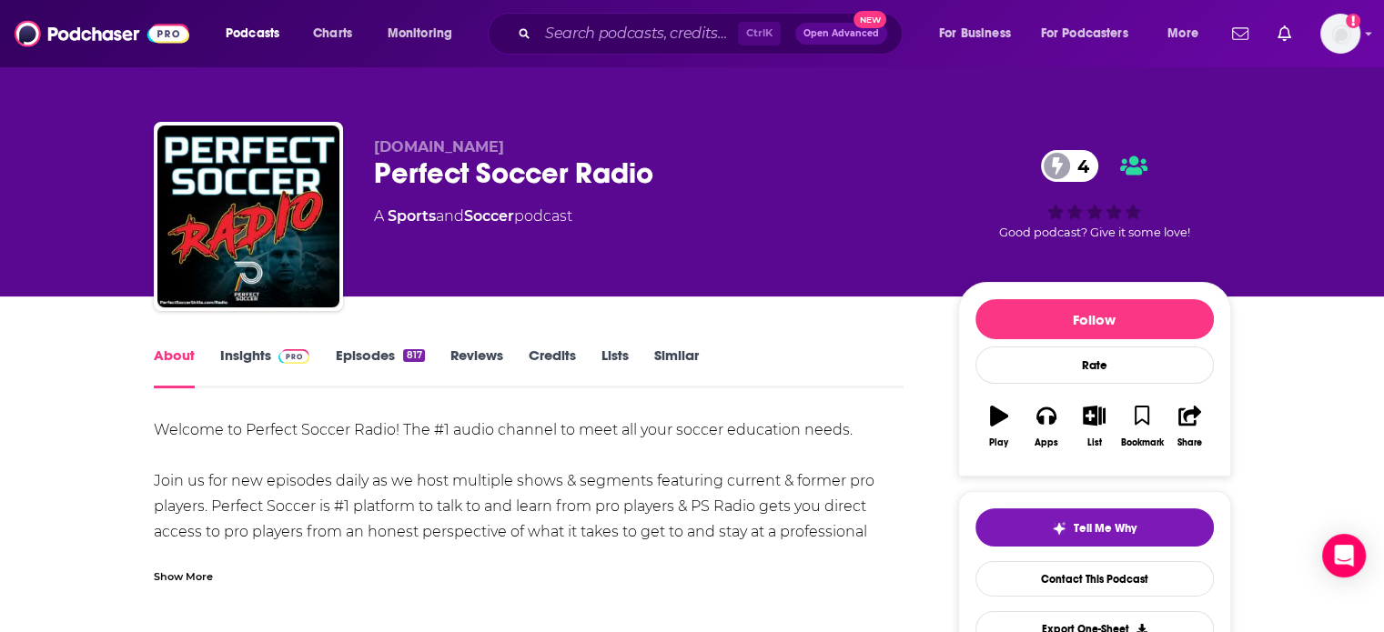
drag, startPoint x: 238, startPoint y: 357, endPoint x: 246, endPoint y: 0, distance: 357.6
click at [238, 357] on link "Insights" at bounding box center [265, 368] width 90 height 42
